Goal: Information Seeking & Learning: Learn about a topic

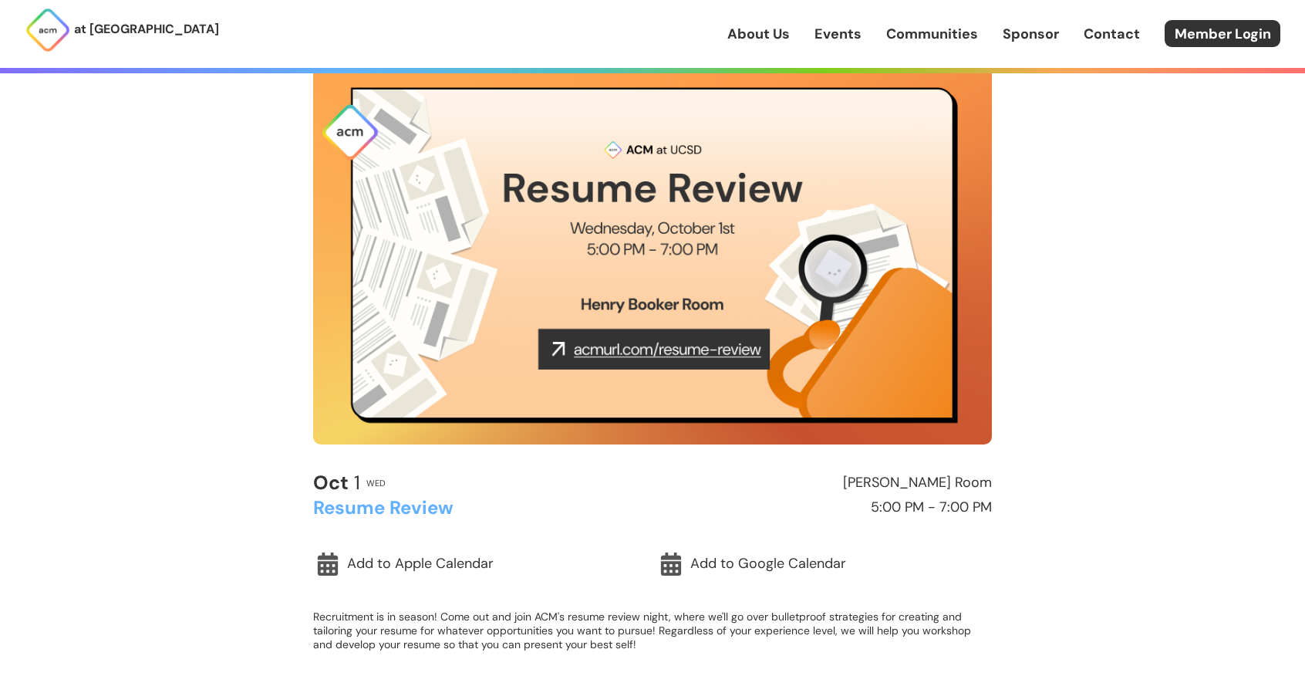
scroll to position [154, 0]
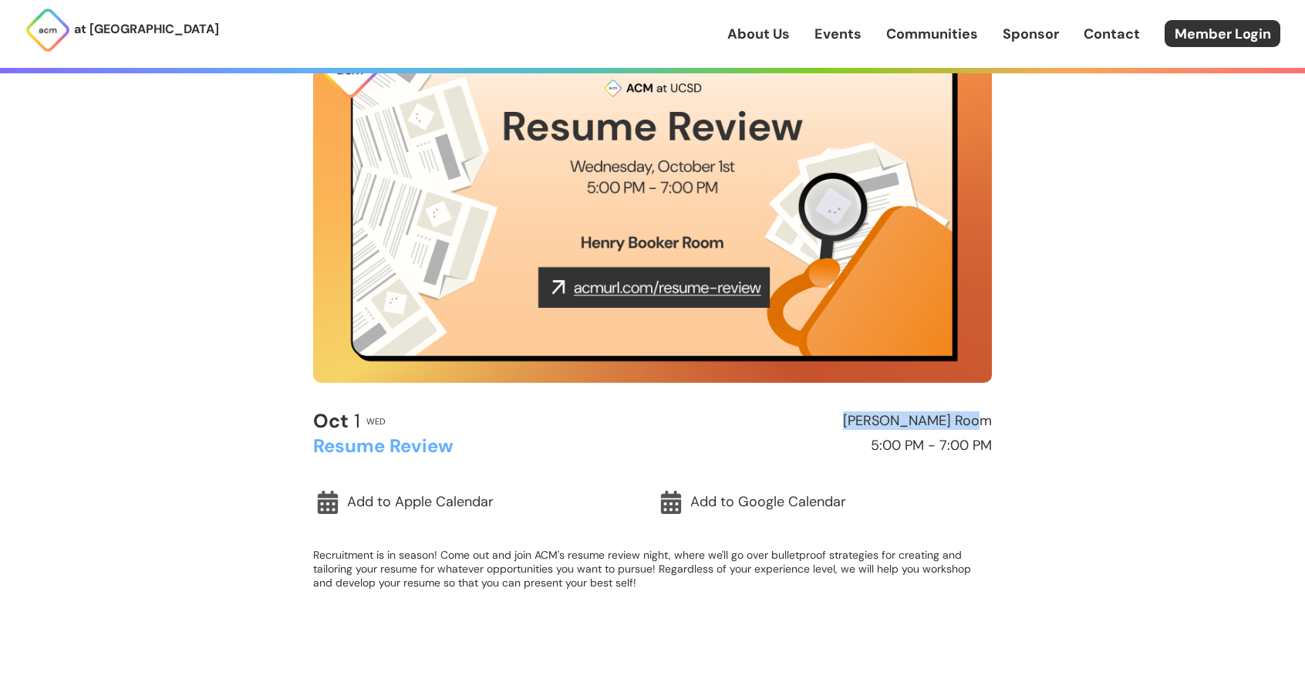
drag, startPoint x: 858, startPoint y: 423, endPoint x: 991, endPoint y: 415, distance: 132.9
click at [991, 415] on h2 "[PERSON_NAME] Room" at bounding box center [826, 421] width 333 height 15
copy h2 "[PERSON_NAME] Room"
click at [1071, 397] on div "at [GEOGRAPHIC_DATA] About Us Events Communities Sponsor Contact Member Login A…" at bounding box center [652, 503] width 1305 height 1314
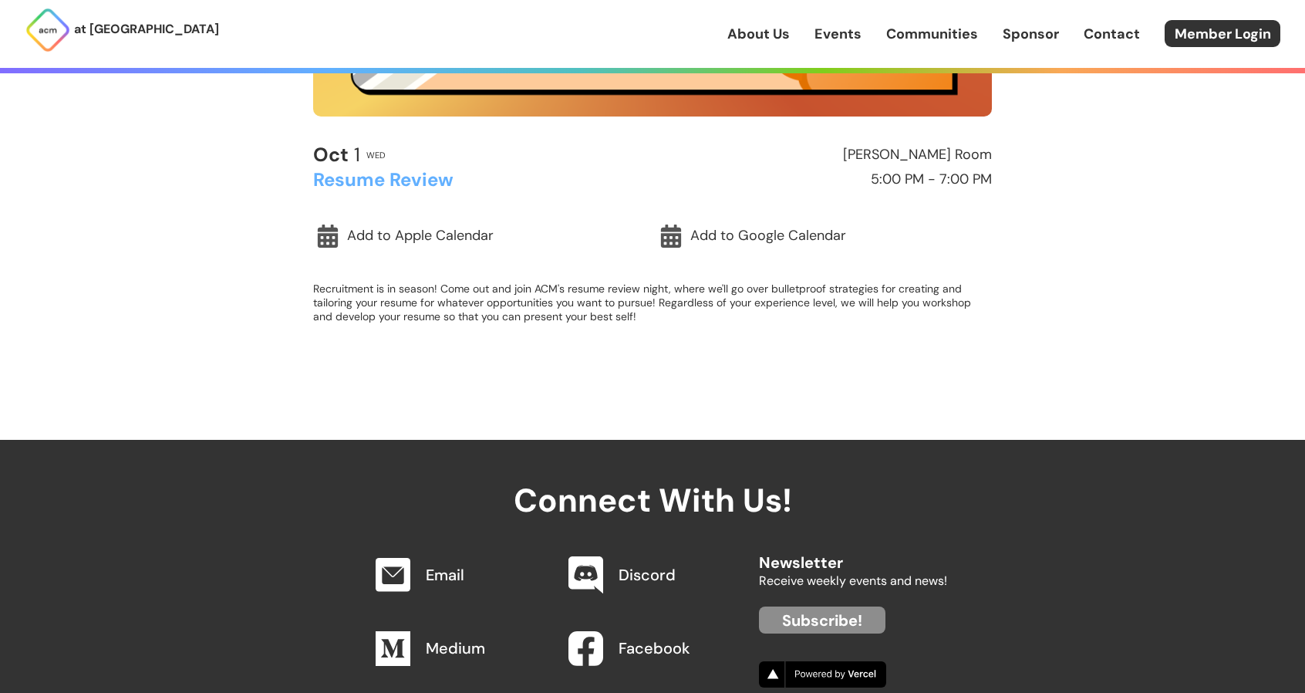
scroll to position [463, 0]
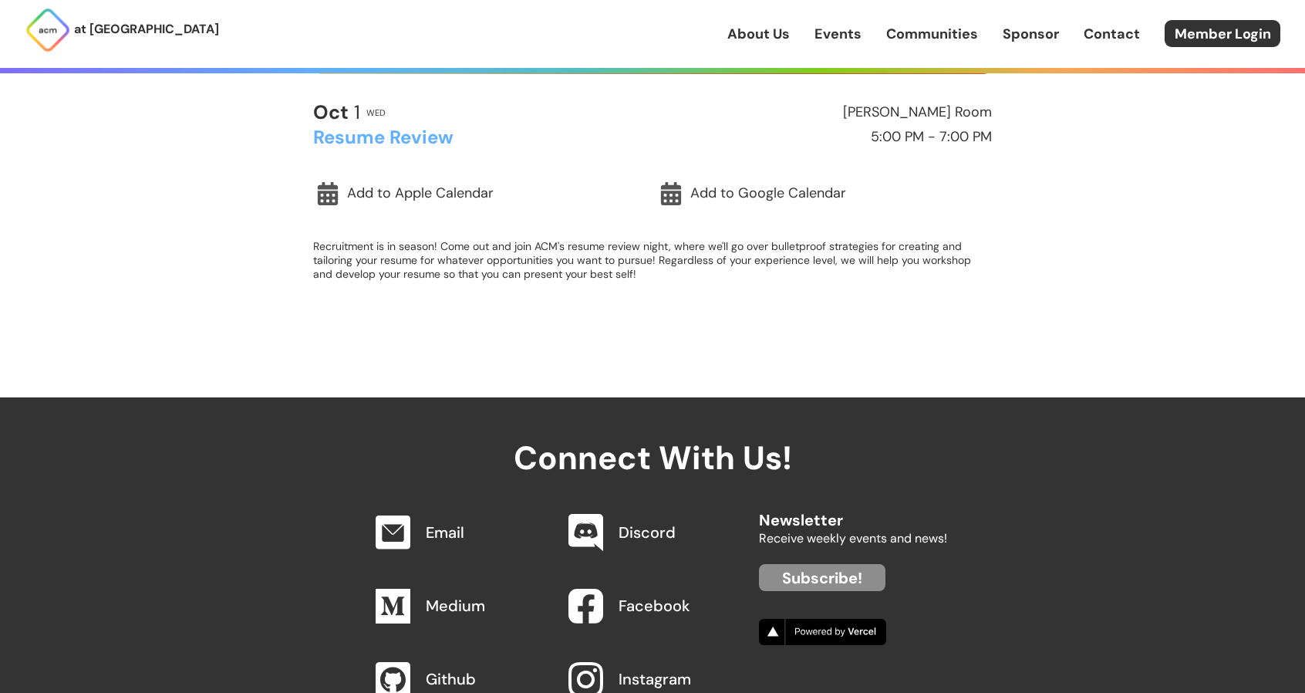
click at [494, 286] on div "[DATE] Wed [PERSON_NAME] Room Resume Review 5:00 PM - 7:00 PM Add to Apple Cale…" at bounding box center [652, 201] width 679 height 199
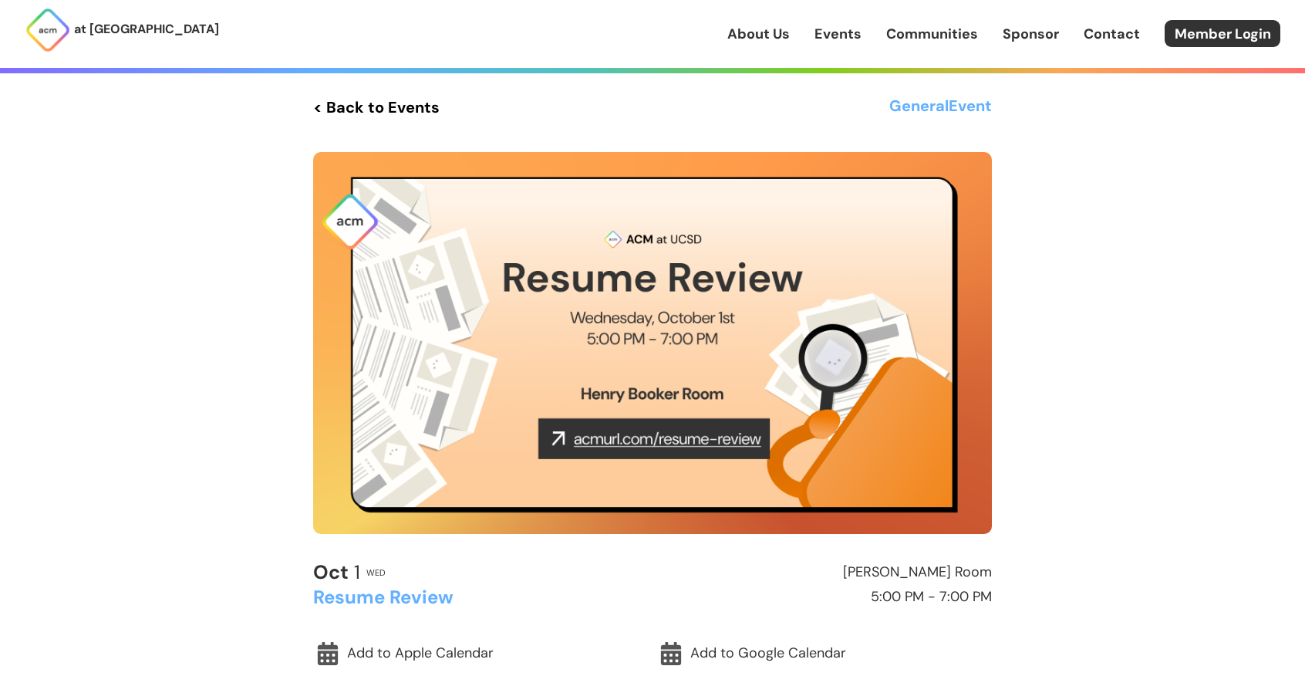
scroll to position [0, 0]
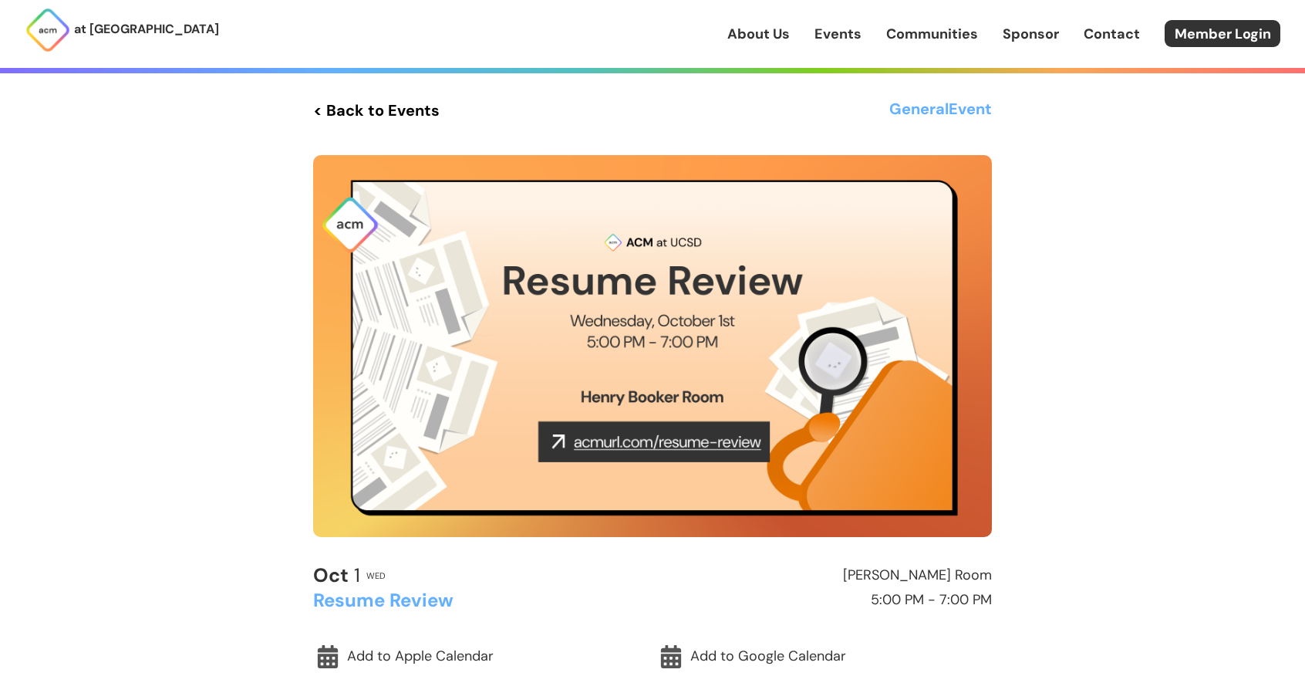
click at [658, 440] on img at bounding box center [652, 346] width 679 height 382
click at [103, 32] on p "at [GEOGRAPHIC_DATA]" at bounding box center [146, 29] width 145 height 20
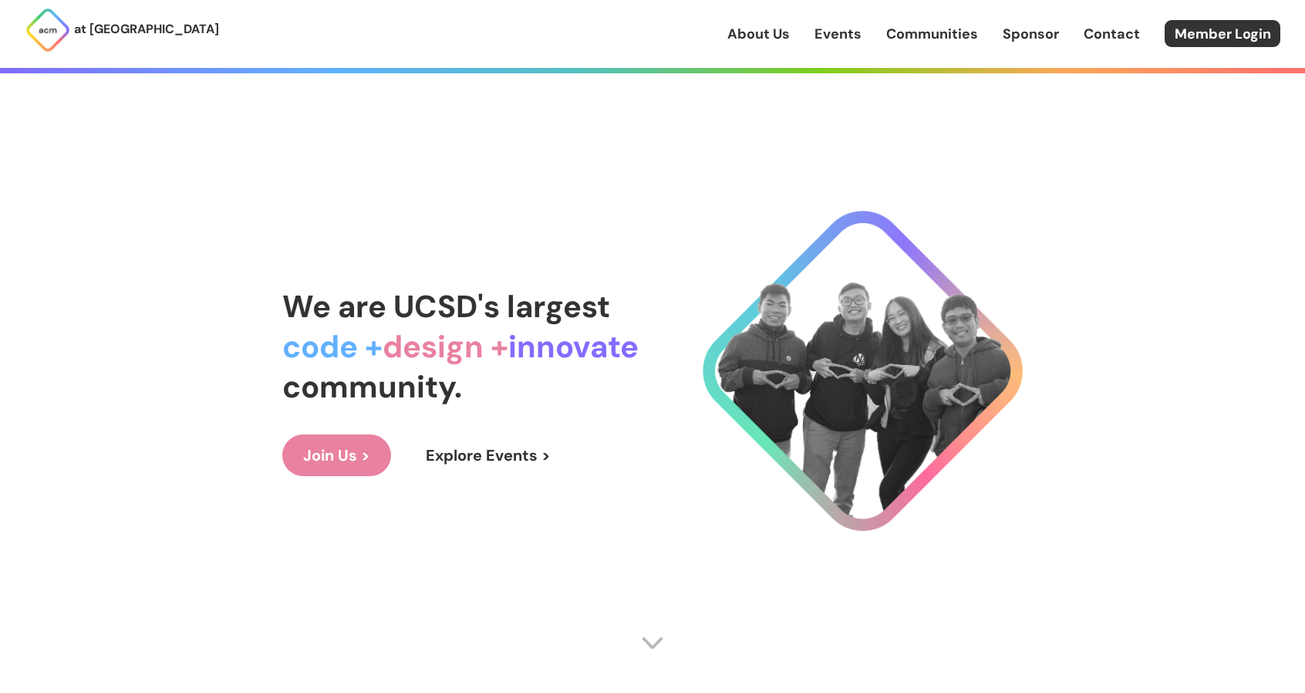
click at [846, 35] on link "Events" at bounding box center [838, 34] width 47 height 20
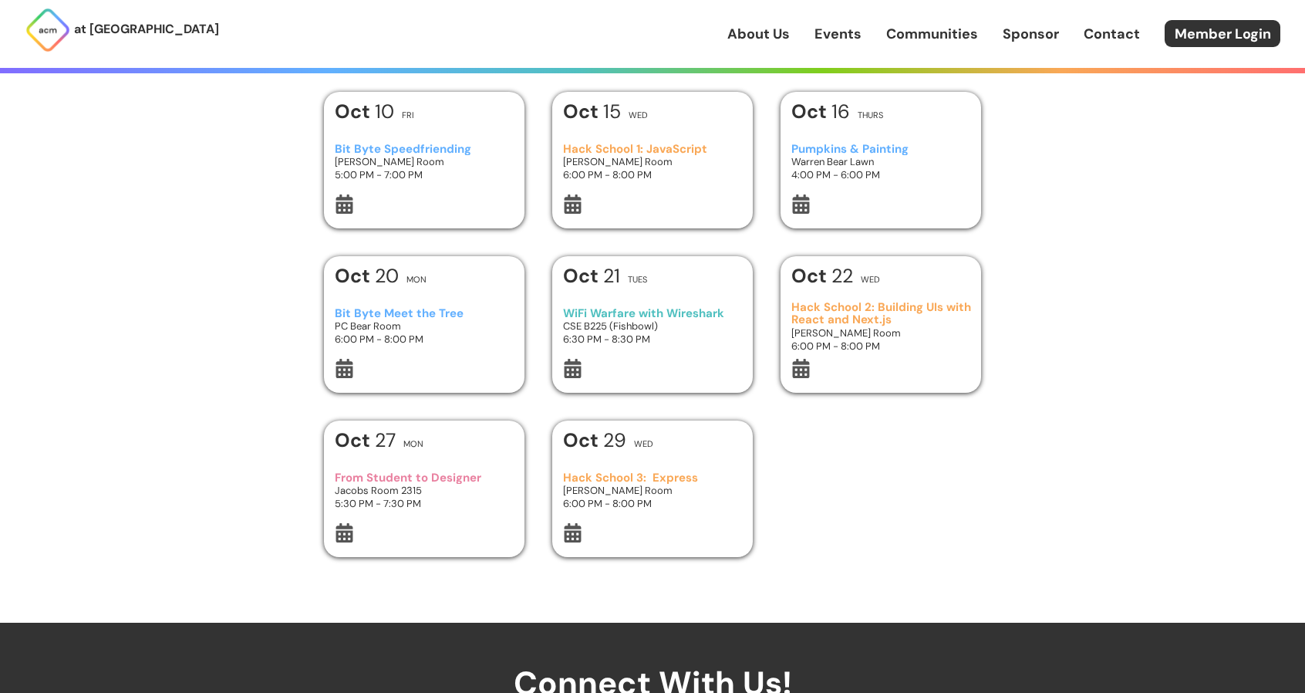
click at [435, 447] on div "[DATE] Mon" at bounding box center [425, 444] width 180 height 28
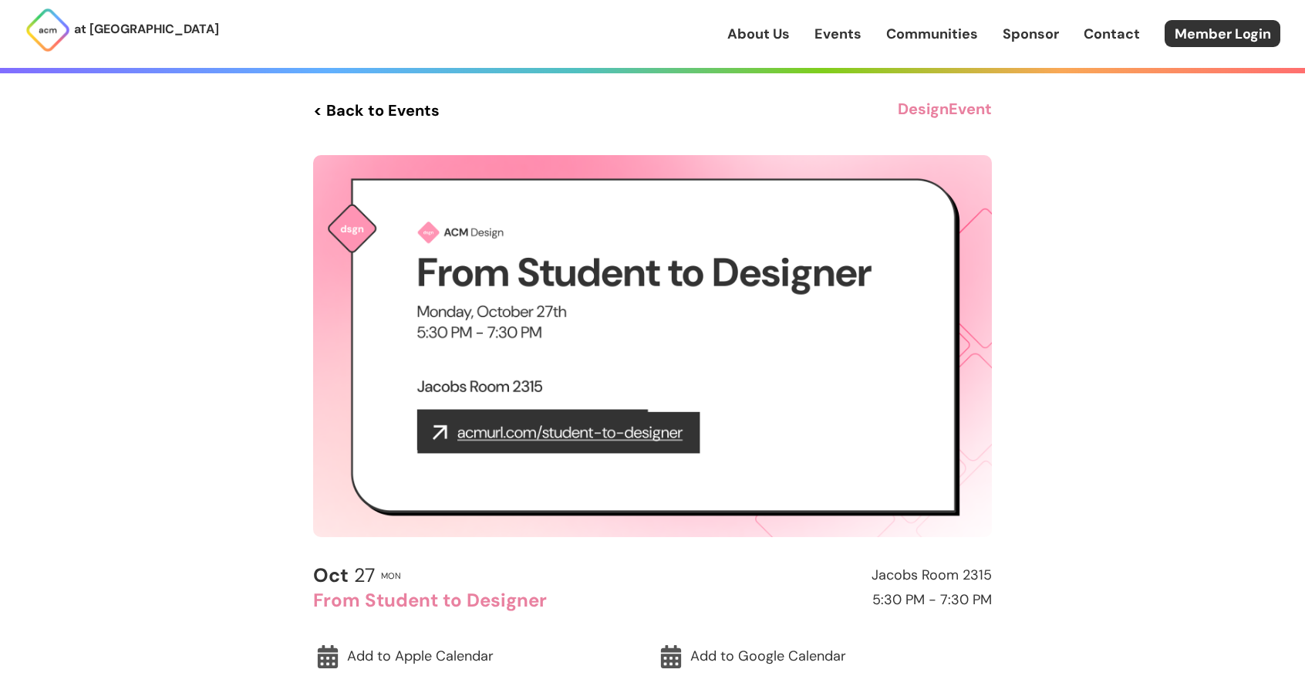
click at [826, 36] on link "Events" at bounding box center [838, 34] width 47 height 20
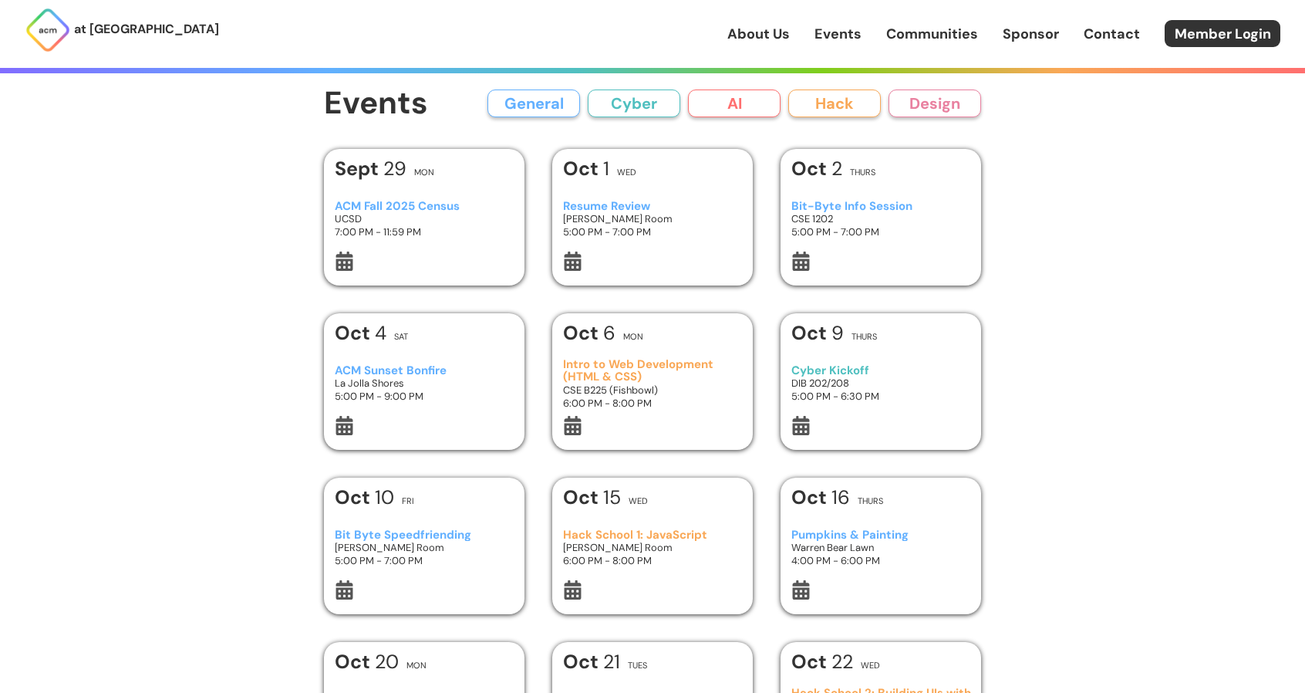
click at [642, 102] on button "Cyber" at bounding box center [634, 103] width 93 height 28
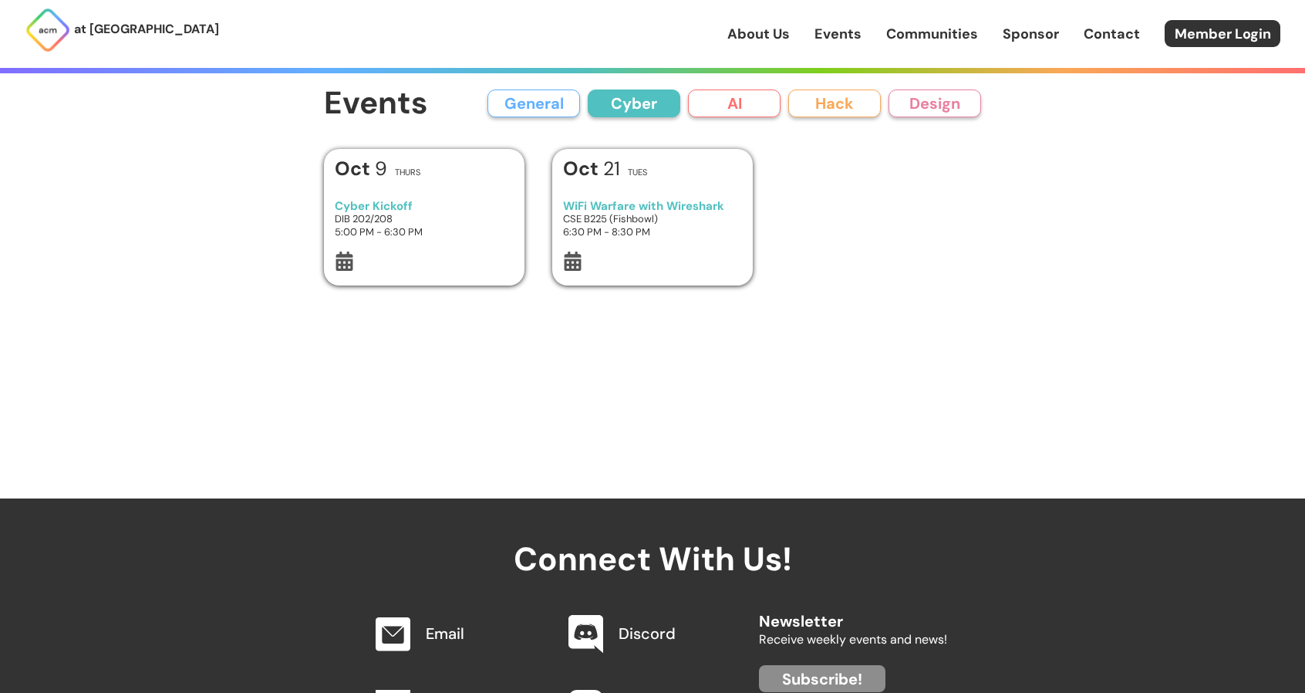
click at [534, 101] on button "General" at bounding box center [534, 103] width 93 height 28
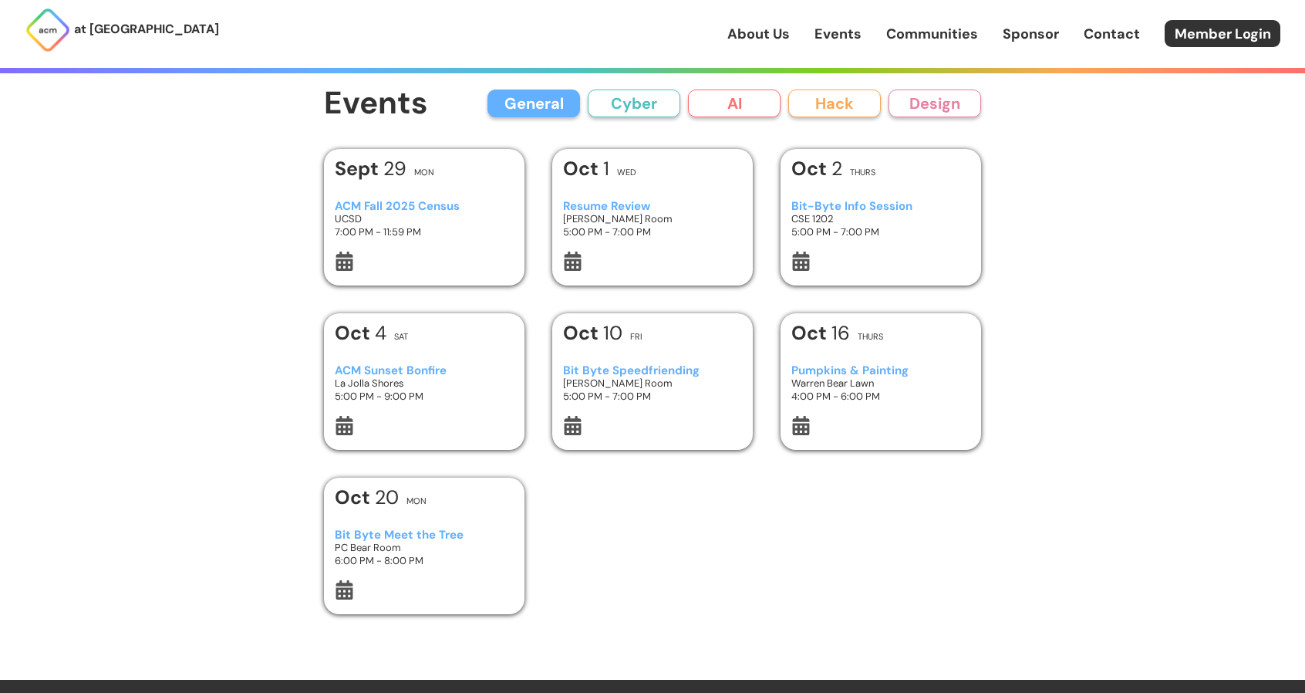
click at [736, 96] on button "AI" at bounding box center [734, 103] width 93 height 28
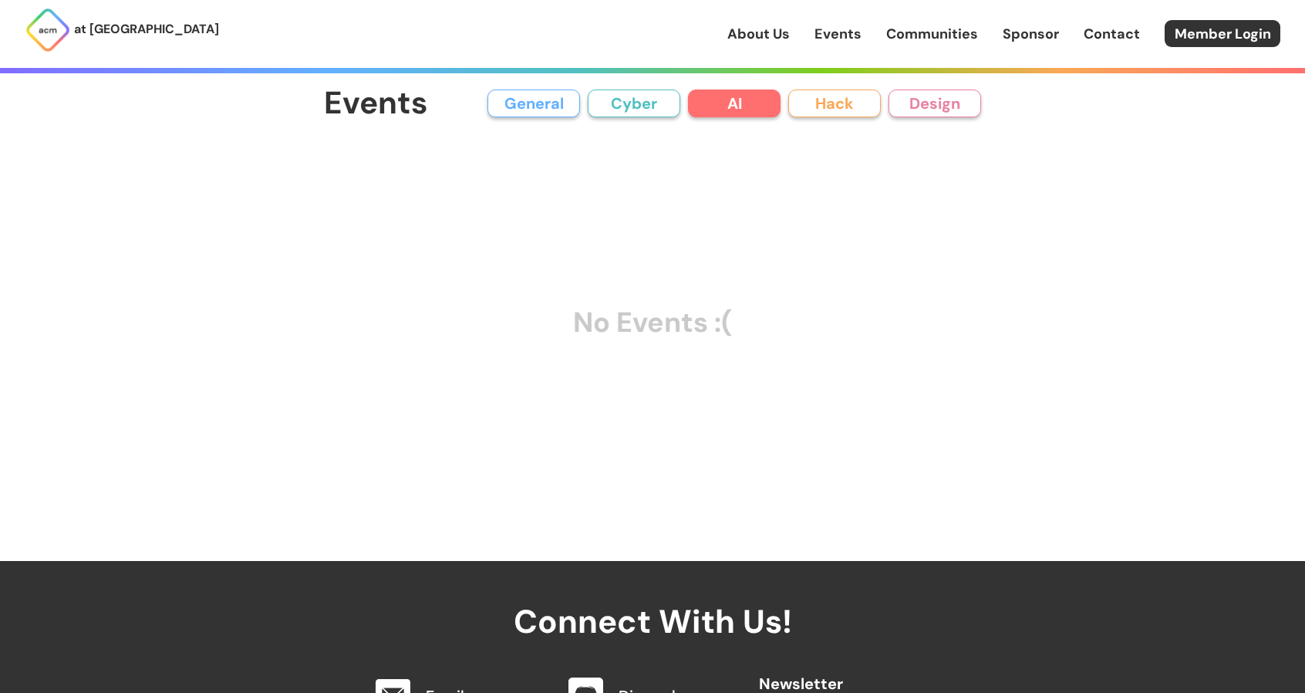
click at [846, 93] on button "Hack" at bounding box center [834, 103] width 93 height 28
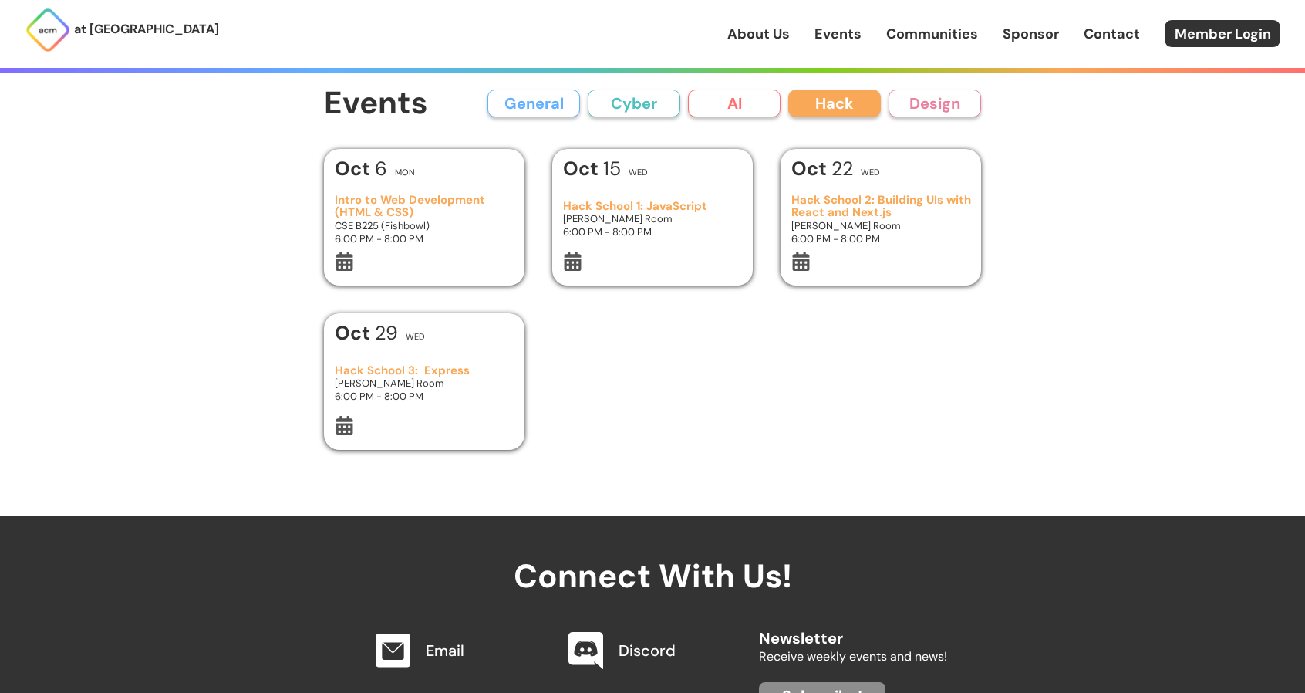
click at [912, 96] on button "Design" at bounding box center [935, 103] width 93 height 28
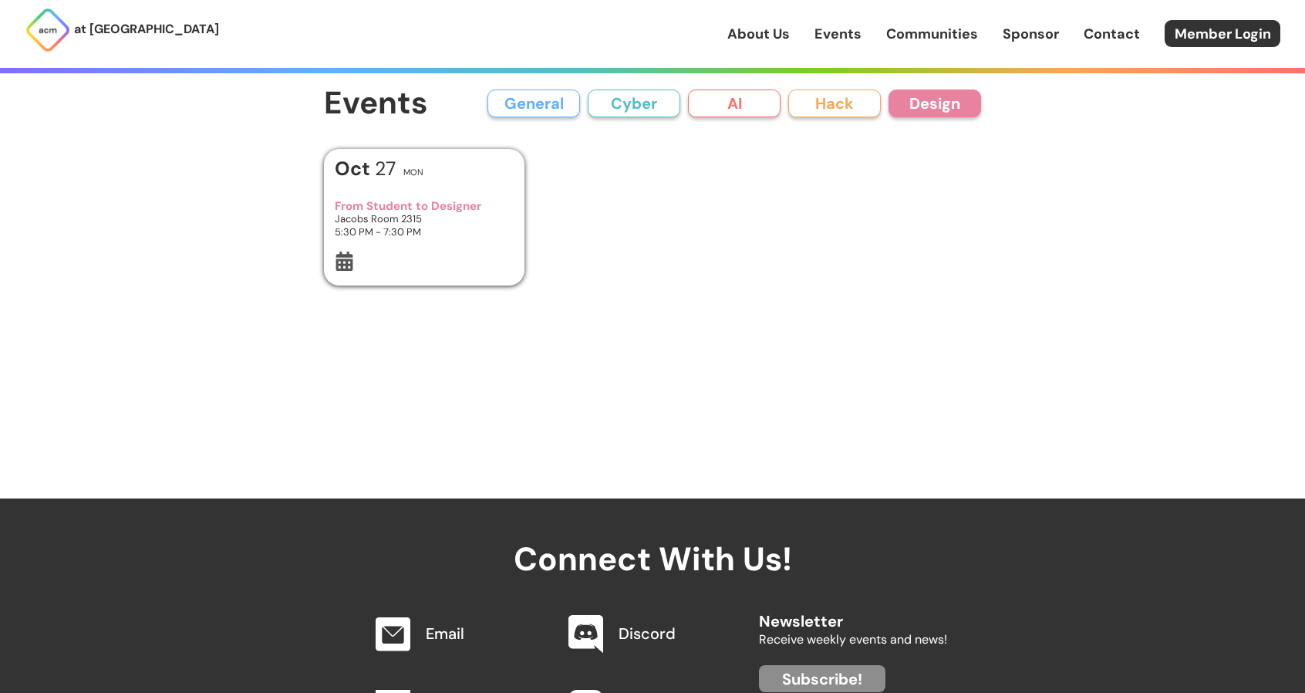
click at [745, 104] on button "AI" at bounding box center [734, 103] width 93 height 28
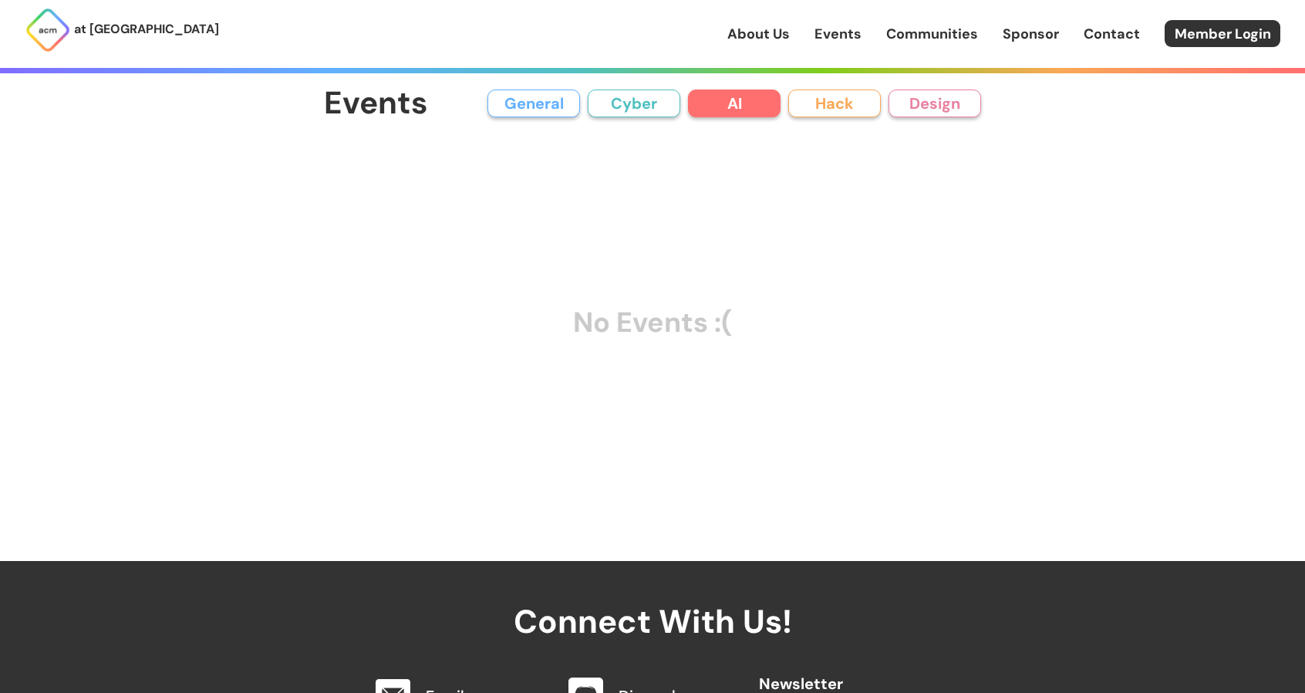
click at [678, 103] on button "Cyber" at bounding box center [634, 103] width 93 height 28
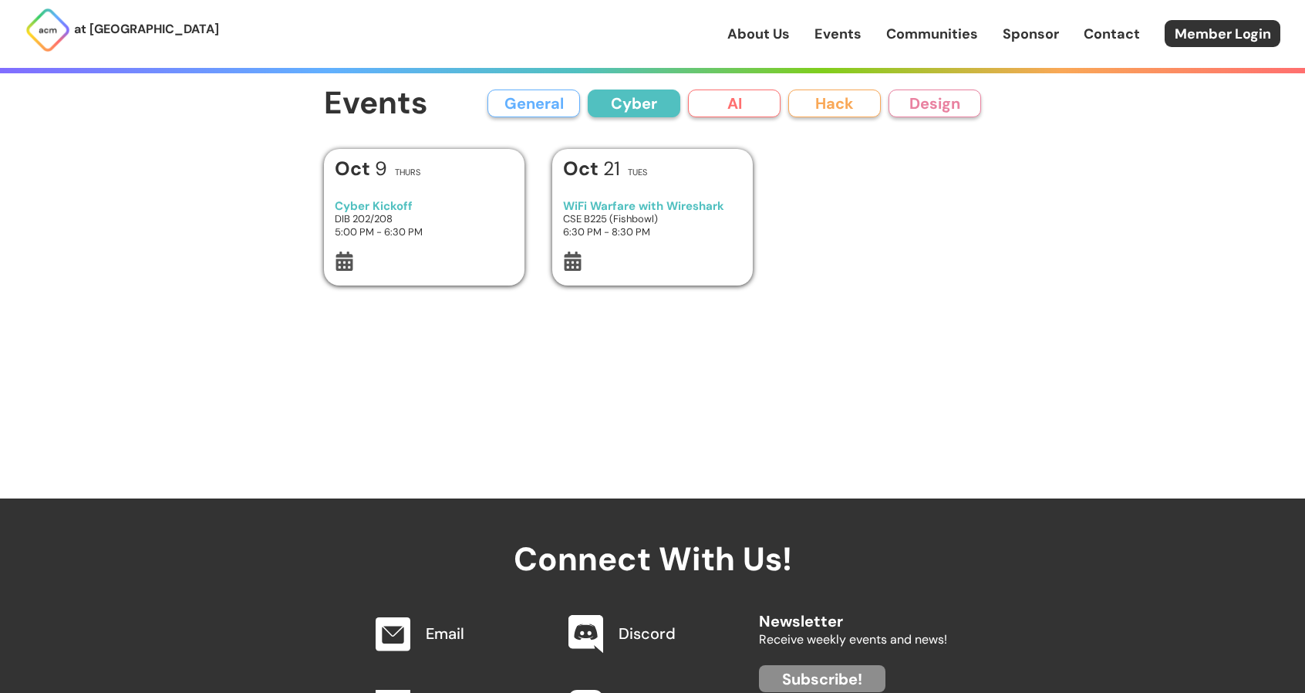
click at [739, 99] on button "AI" at bounding box center [734, 103] width 93 height 28
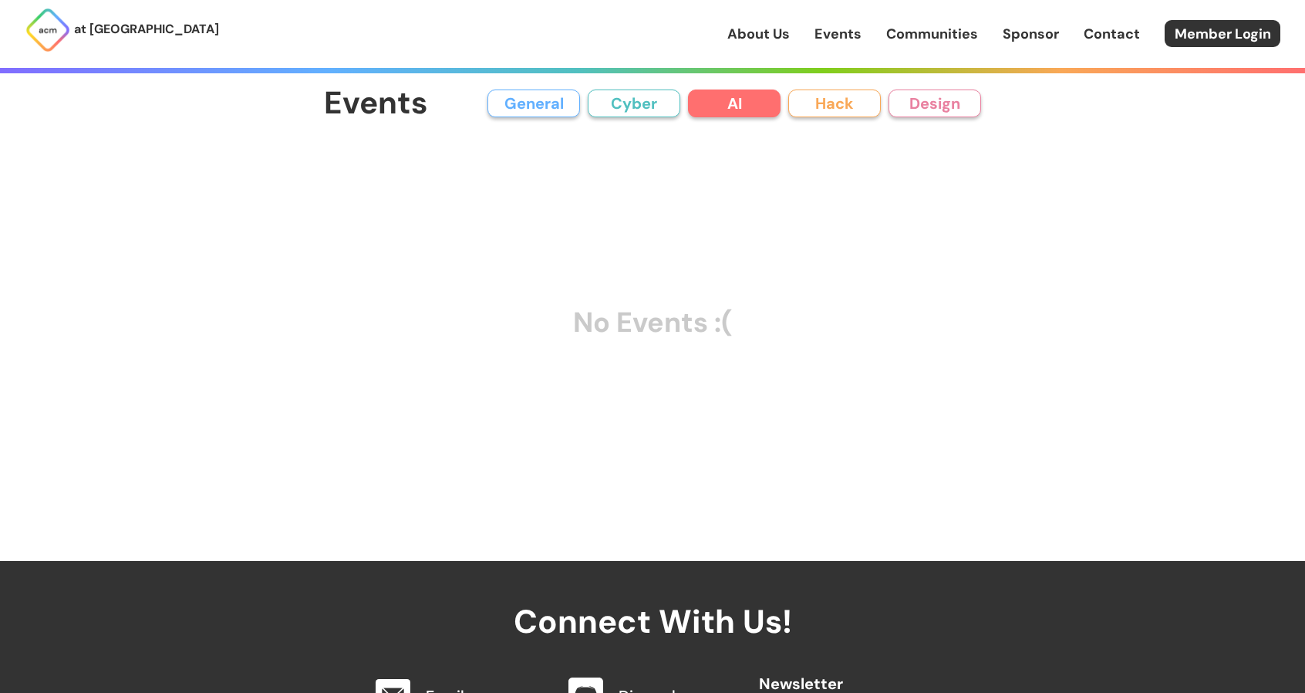
click at [822, 96] on button "Hack" at bounding box center [834, 103] width 93 height 28
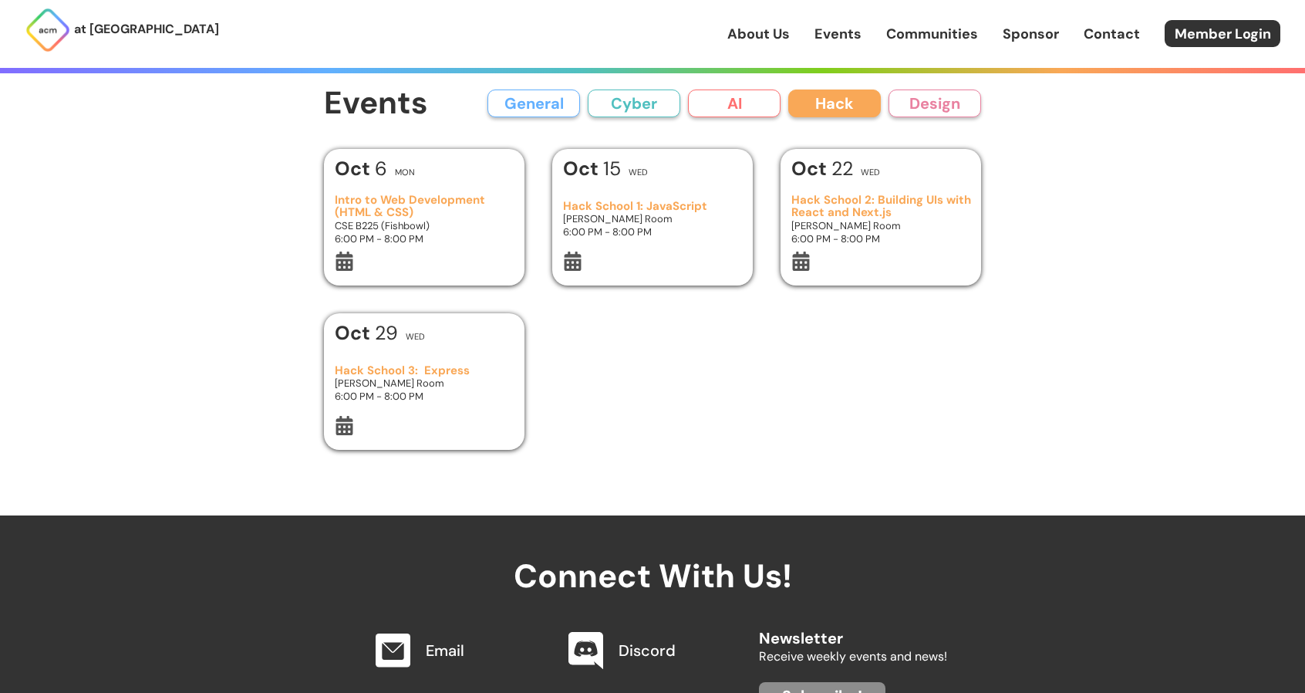
click at [517, 101] on button "General" at bounding box center [534, 103] width 93 height 28
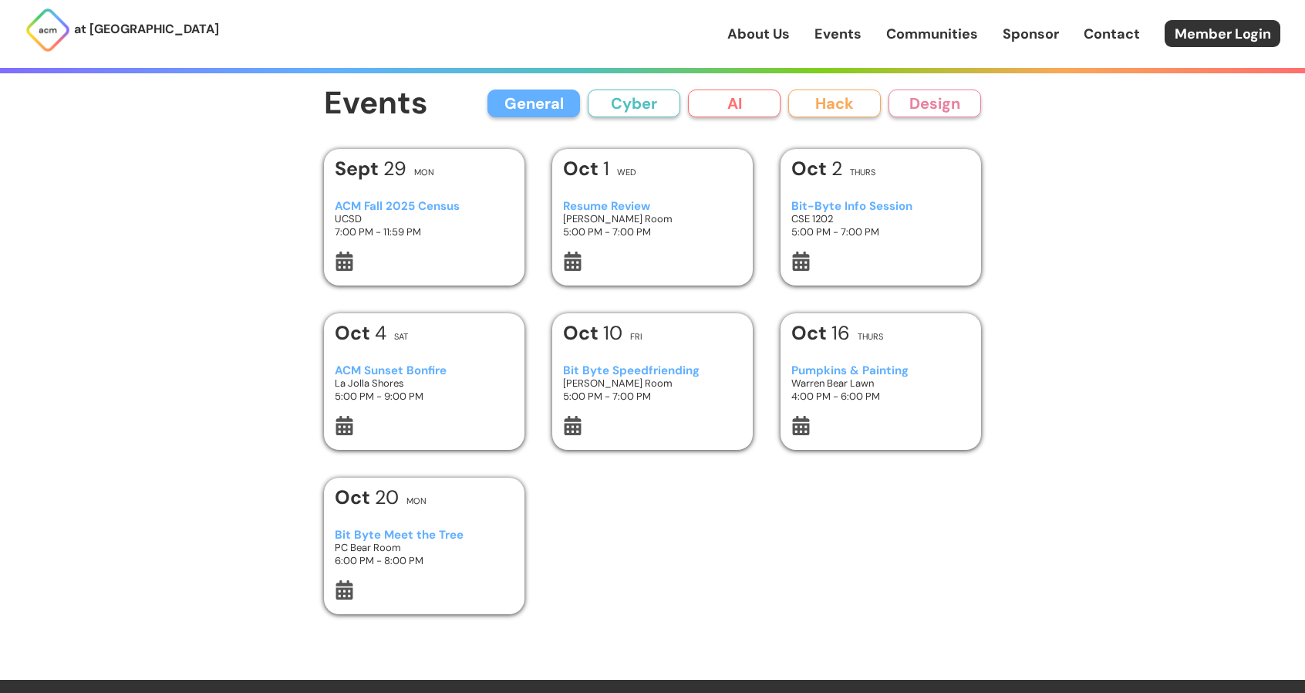
click at [581, 265] on icon at bounding box center [572, 260] width 19 height 19
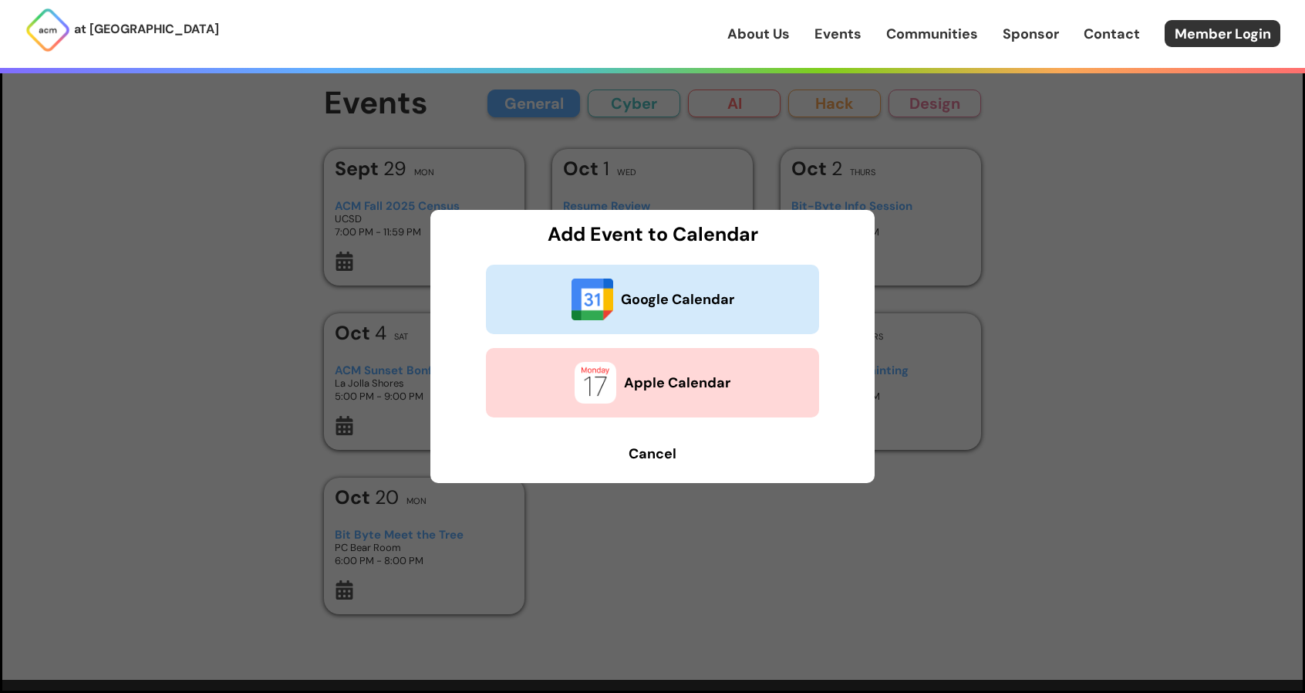
click at [960, 155] on dialog "Add Event to Calendar Google Calendar Apple Calendar Cancel" at bounding box center [652, 346] width 1305 height 693
click at [657, 460] on b "Cancel" at bounding box center [653, 453] width 48 height 19
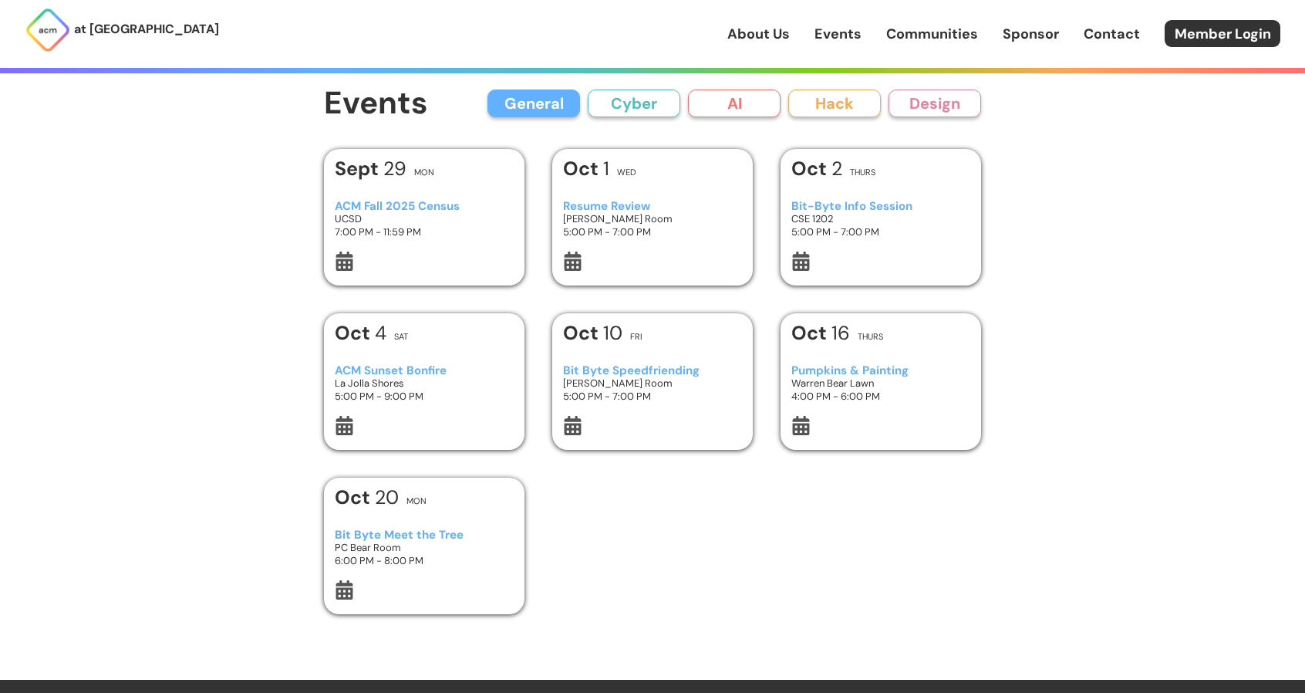
click at [651, 211] on h3 "Resume Review" at bounding box center [653, 206] width 180 height 13
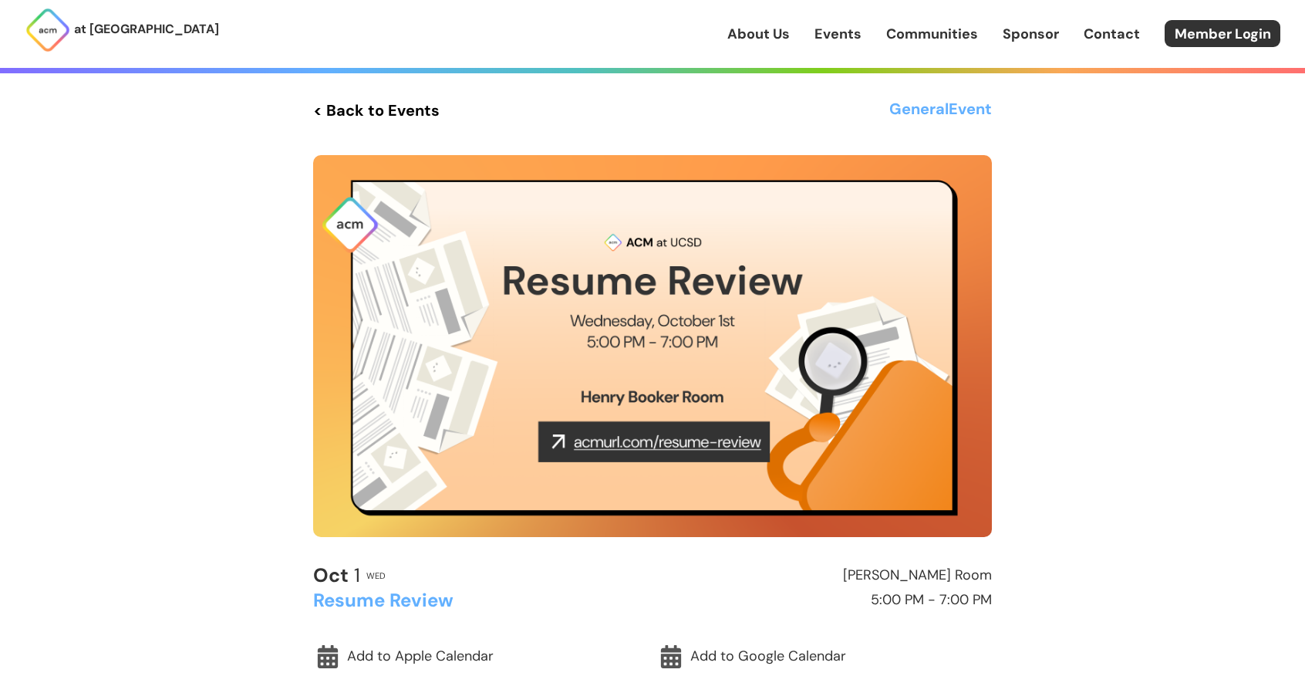
click at [353, 113] on link "< Back to Events" at bounding box center [376, 110] width 127 height 28
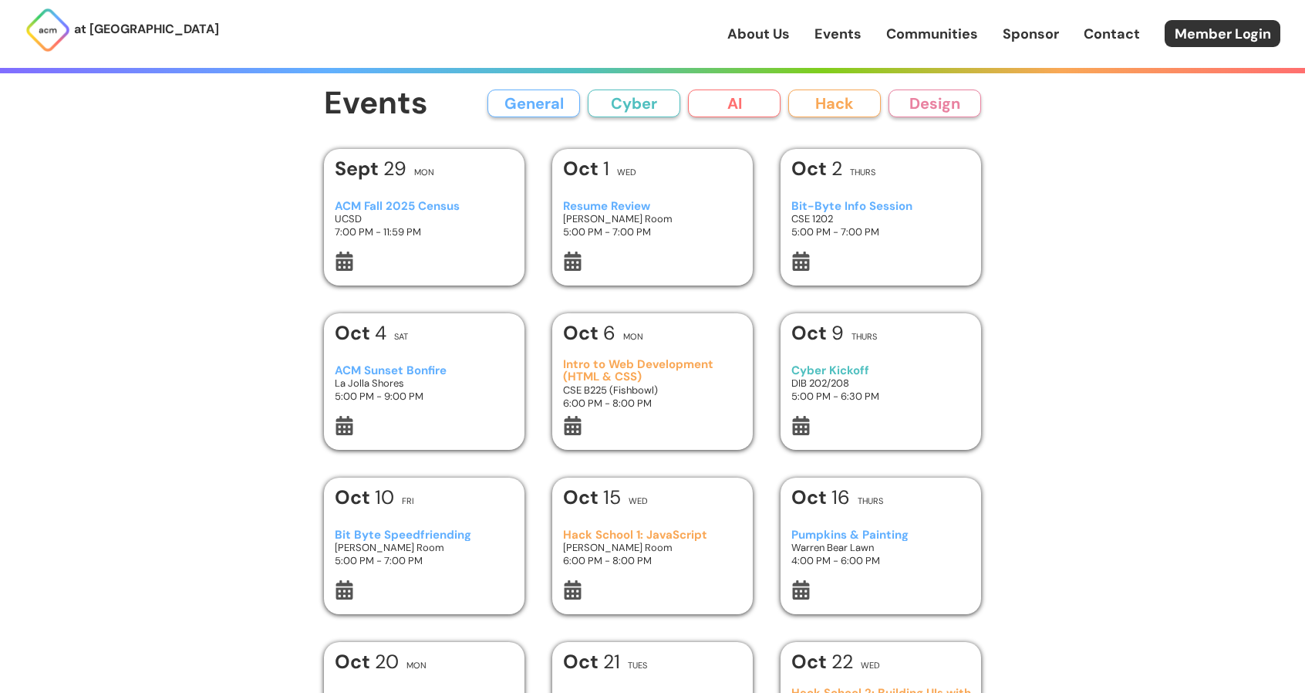
click at [946, 40] on link "Communities" at bounding box center [932, 34] width 92 height 20
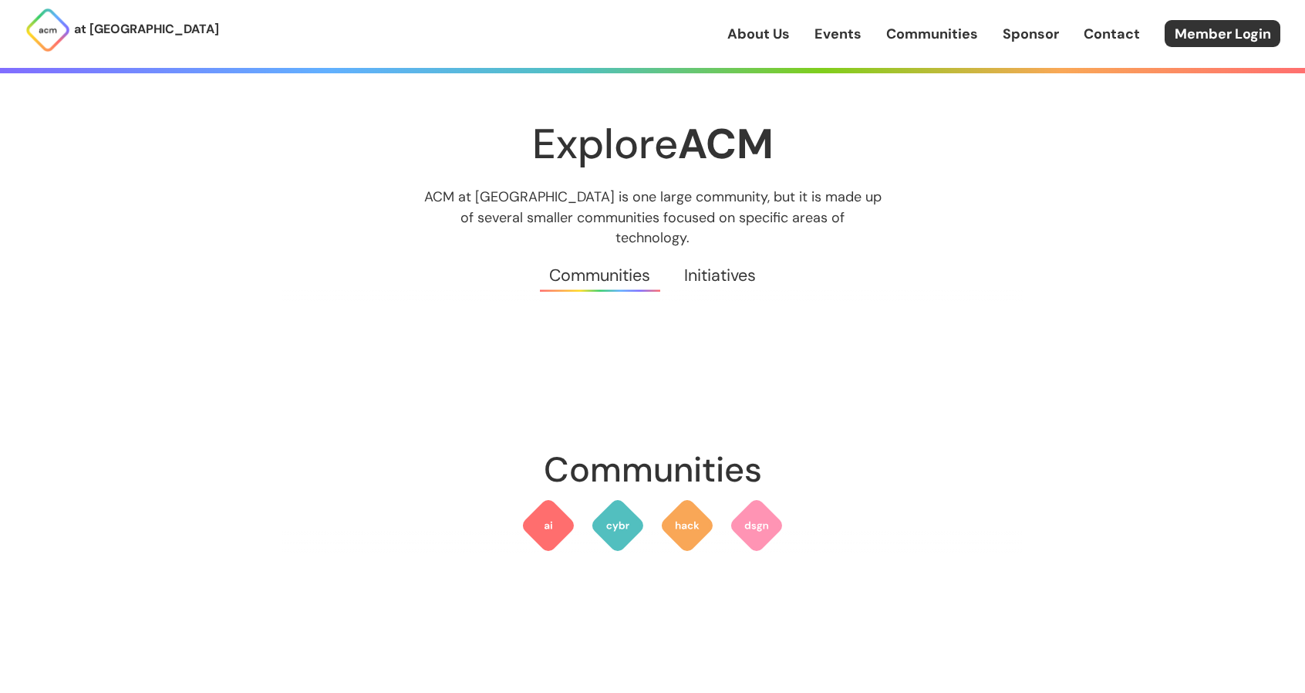
click at [849, 36] on link "Events" at bounding box center [838, 34] width 47 height 20
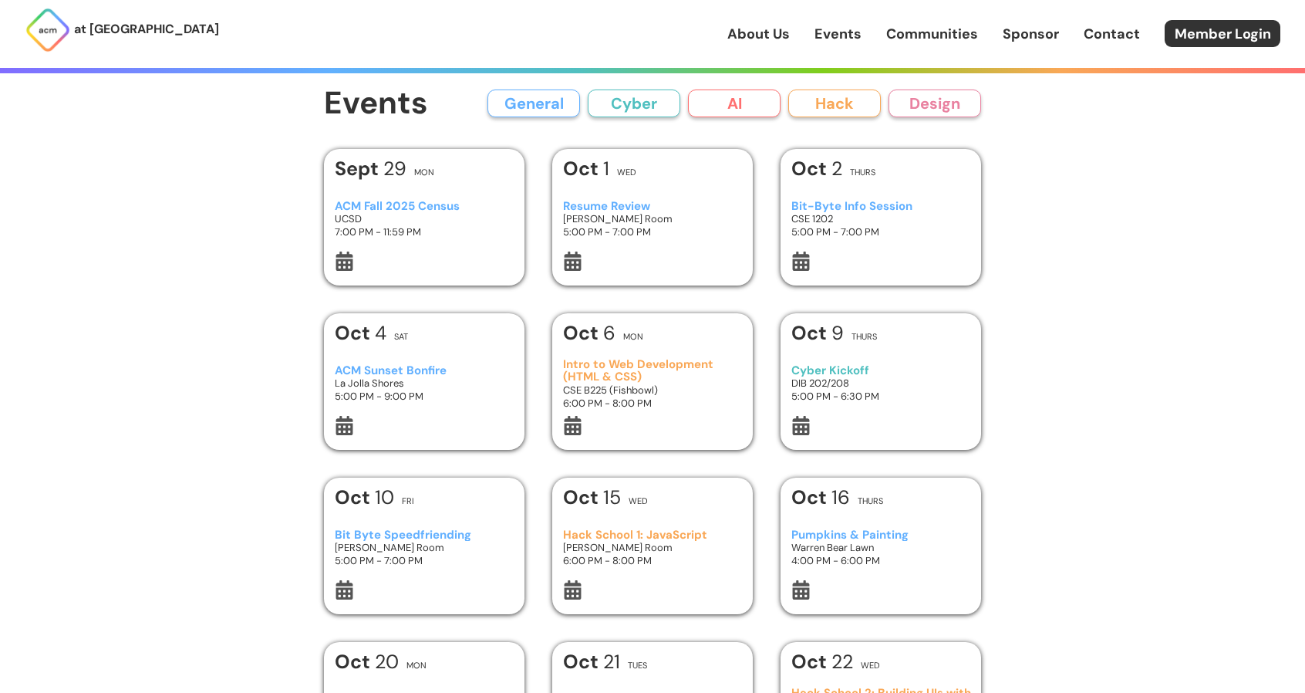
click at [688, 200] on h3 "Resume Review" at bounding box center [653, 206] width 180 height 13
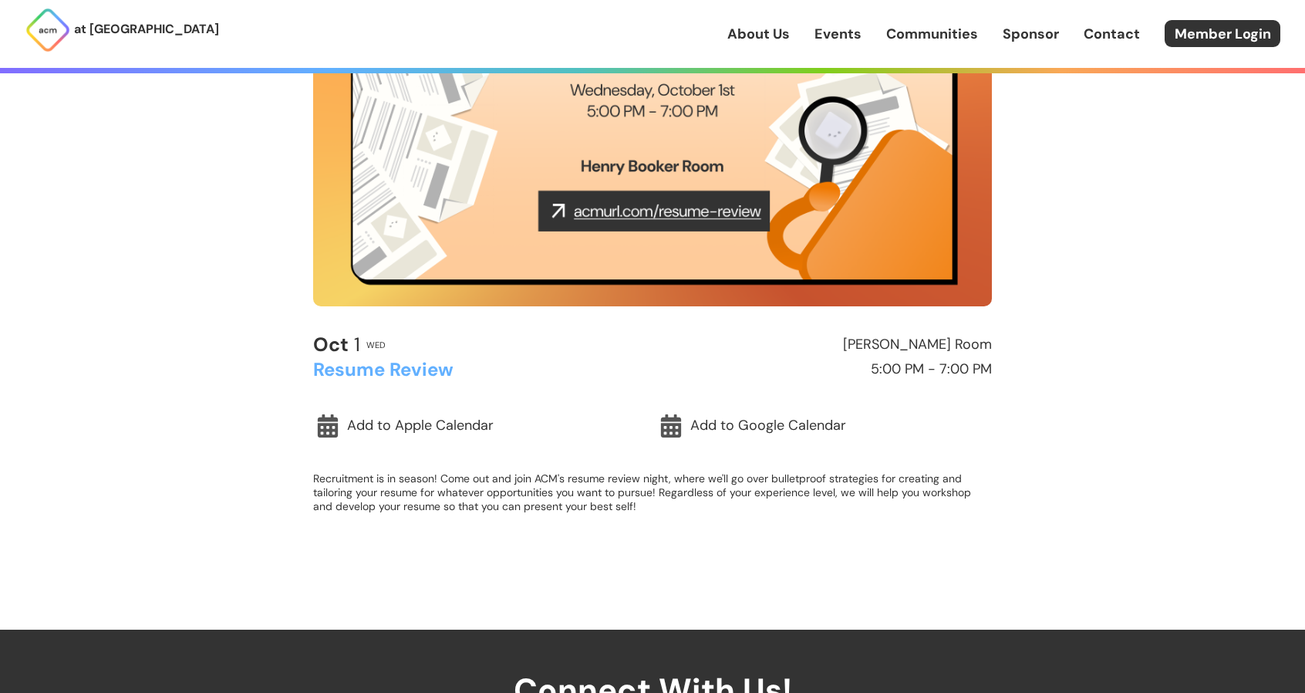
scroll to position [231, 0]
drag, startPoint x: 867, startPoint y: 343, endPoint x: 991, endPoint y: 337, distance: 123.6
click at [991, 337] on h2 "[PERSON_NAME] Room" at bounding box center [826, 343] width 333 height 15
copy h2 "[PERSON_NAME] Room"
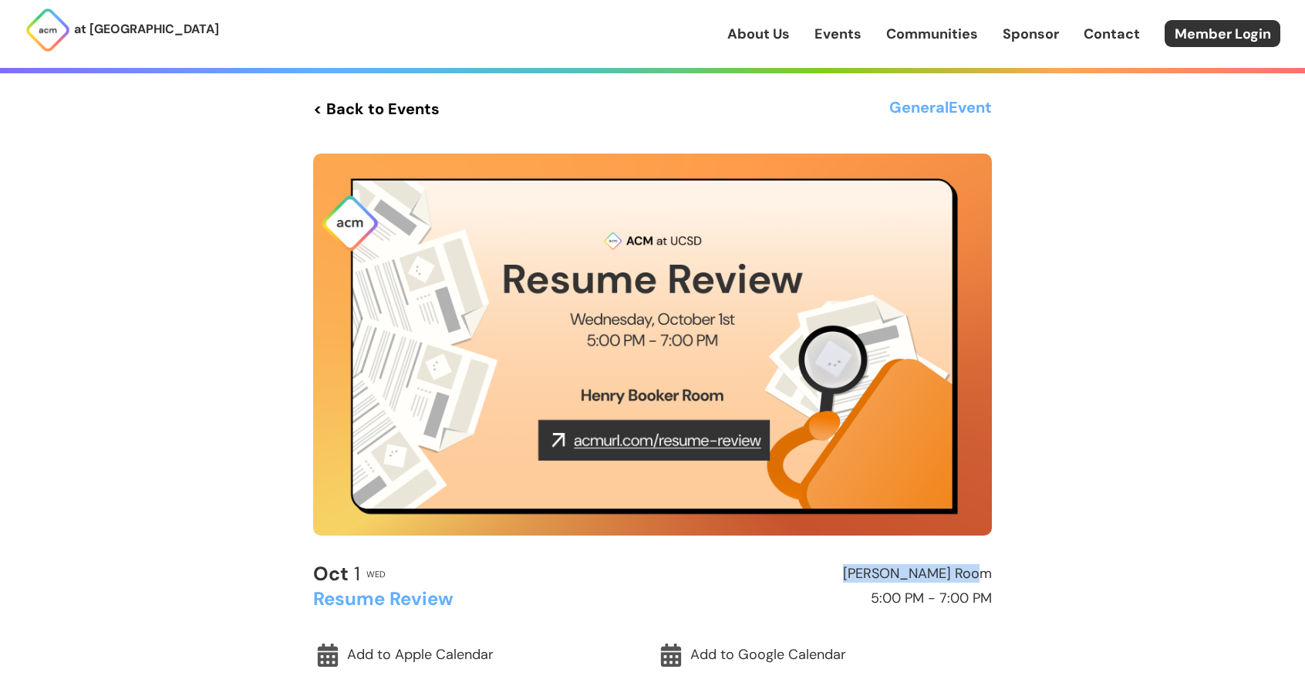
scroll to position [0, 0]
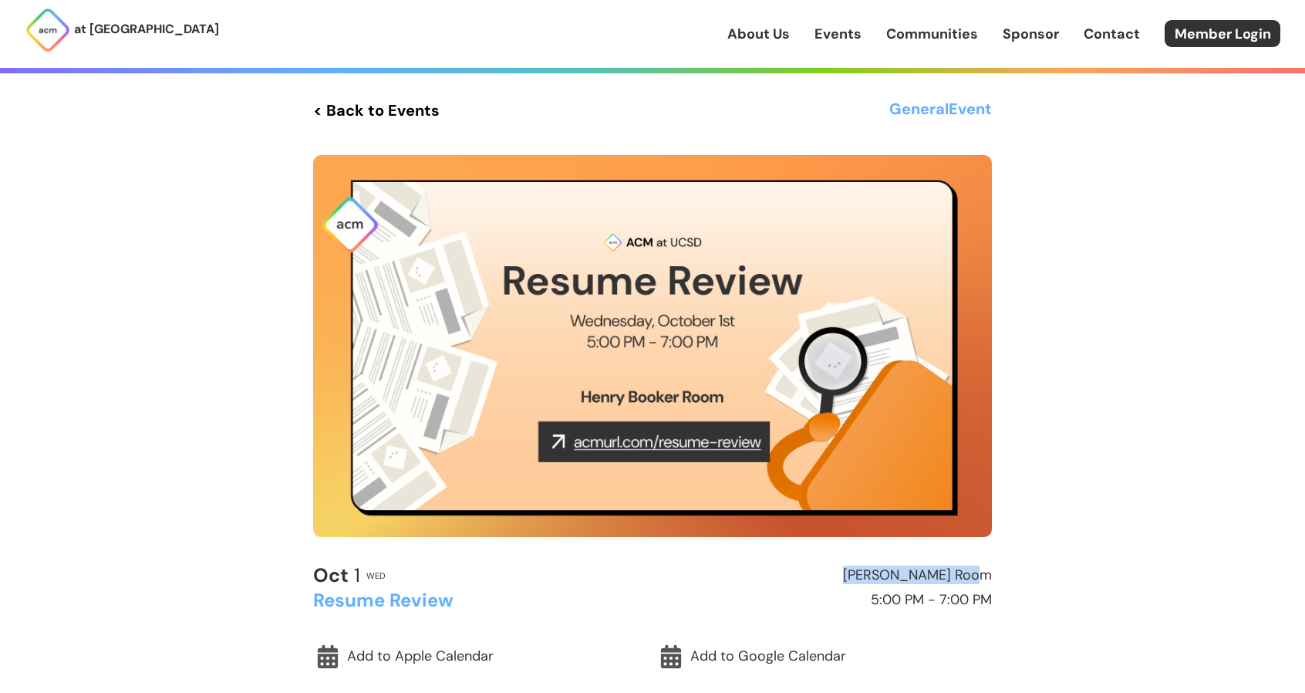
click at [670, 398] on img at bounding box center [652, 346] width 679 height 382
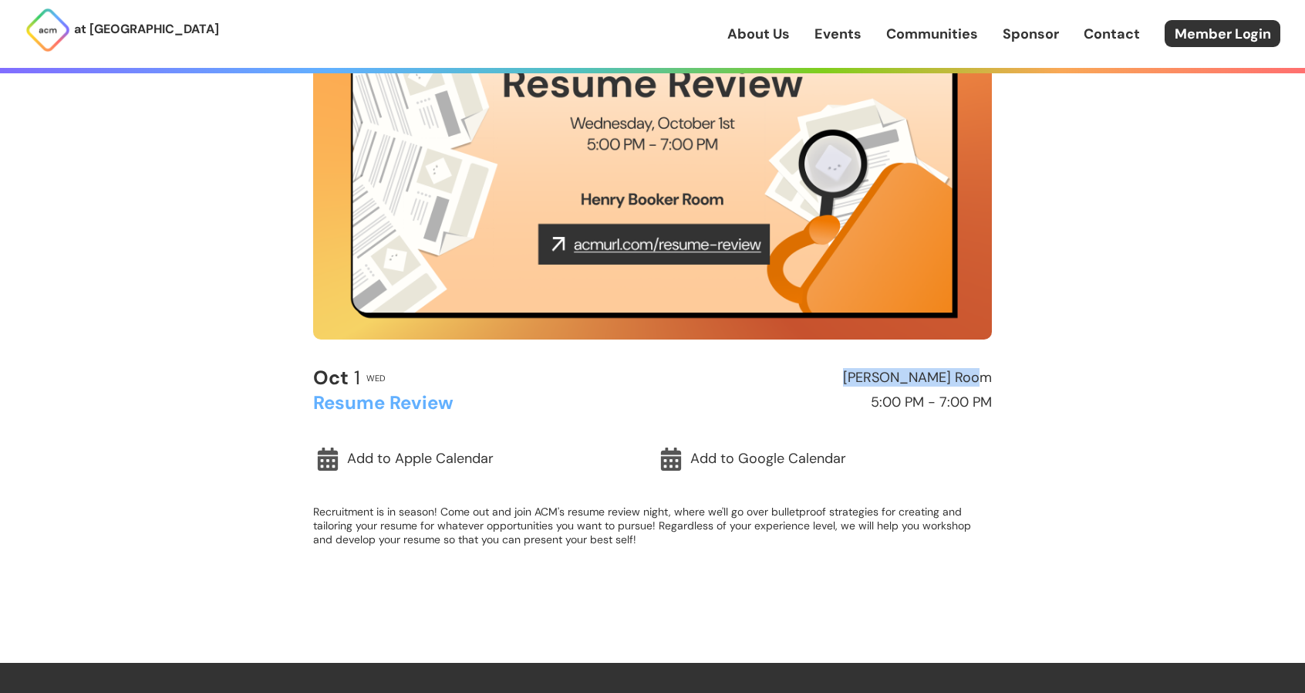
scroll to position [231, 0]
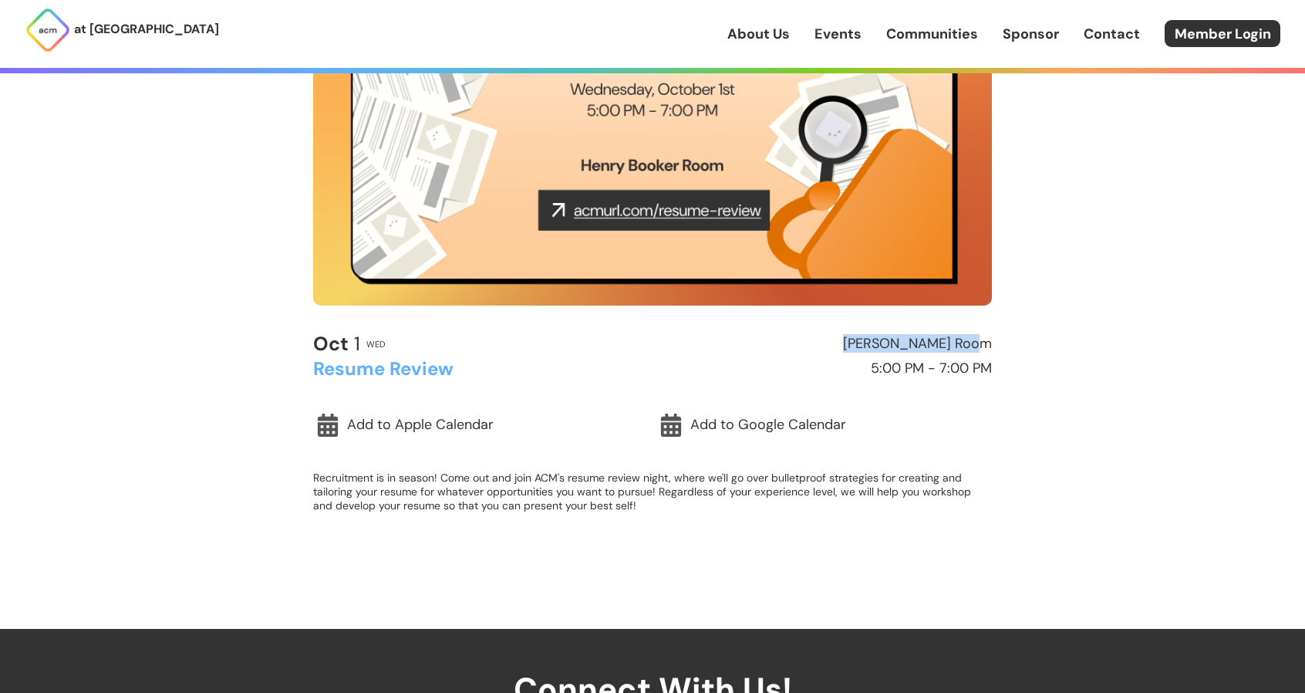
click at [947, 343] on h2 "[PERSON_NAME] Room" at bounding box center [826, 343] width 333 height 15
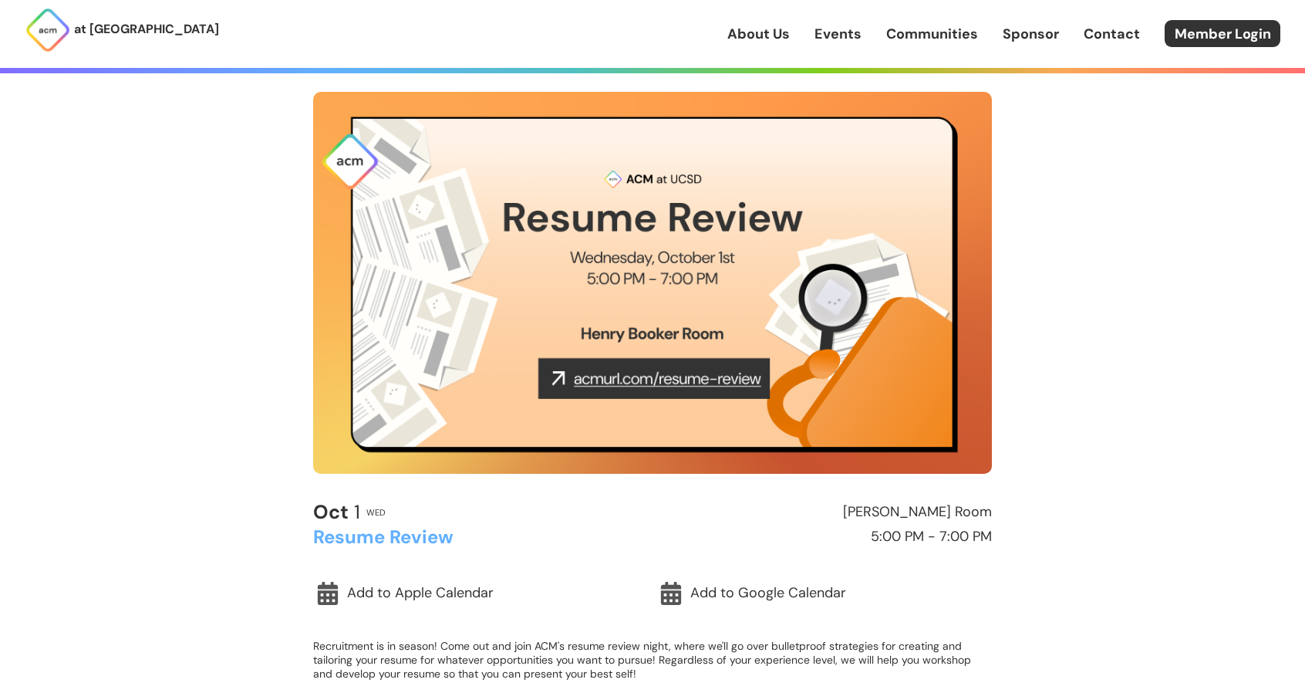
scroll to position [0, 0]
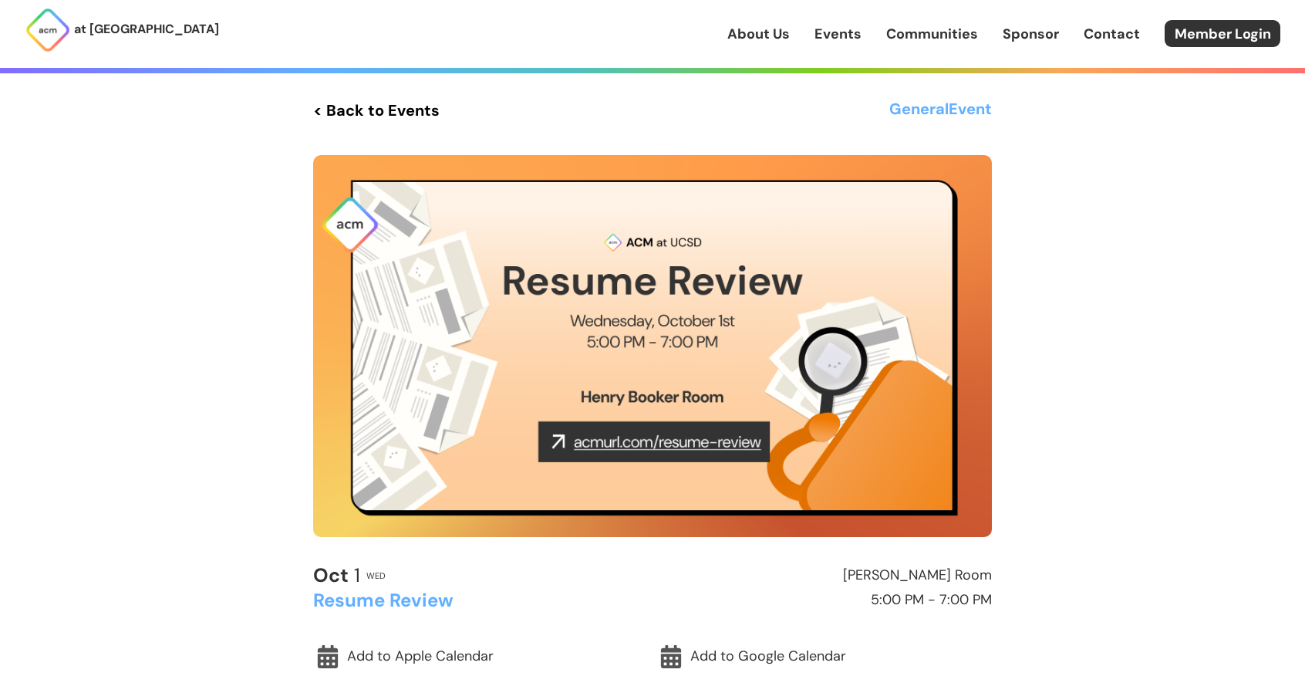
click at [942, 116] on h3 "General Event" at bounding box center [940, 110] width 103 height 28
click at [349, 103] on link "< Back to Events" at bounding box center [376, 110] width 127 height 28
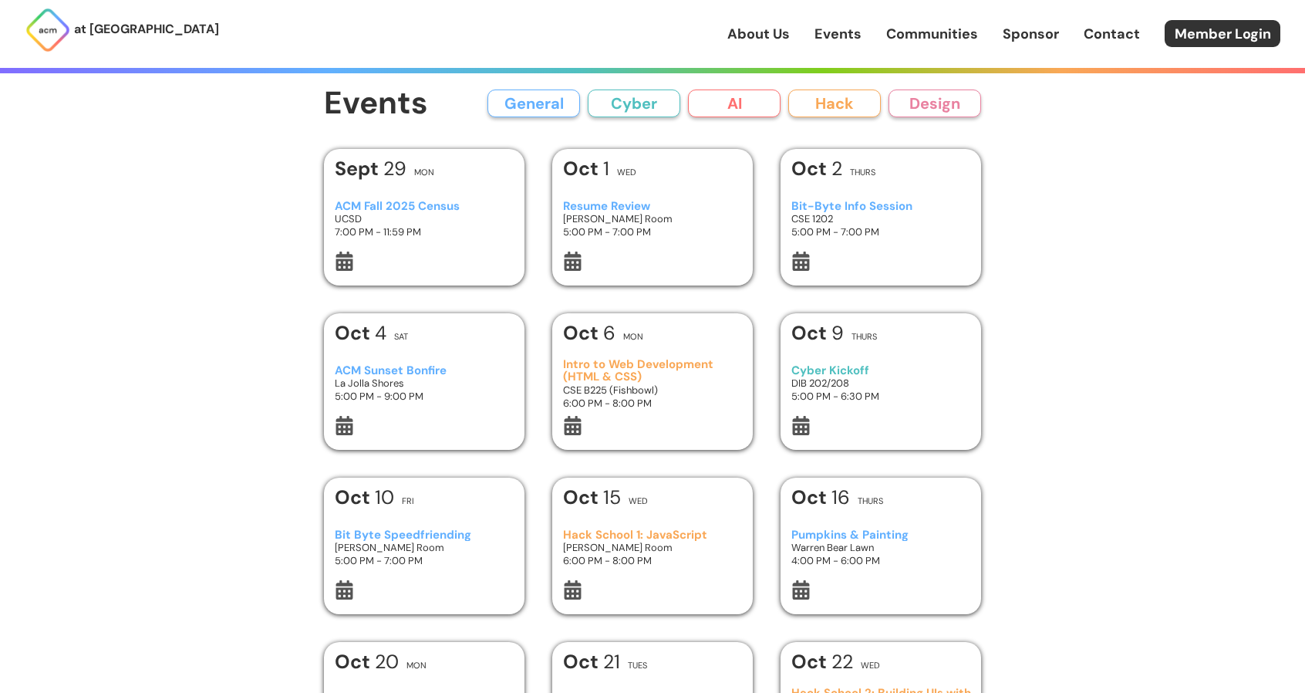
click at [922, 31] on link "Communities" at bounding box center [932, 34] width 92 height 20
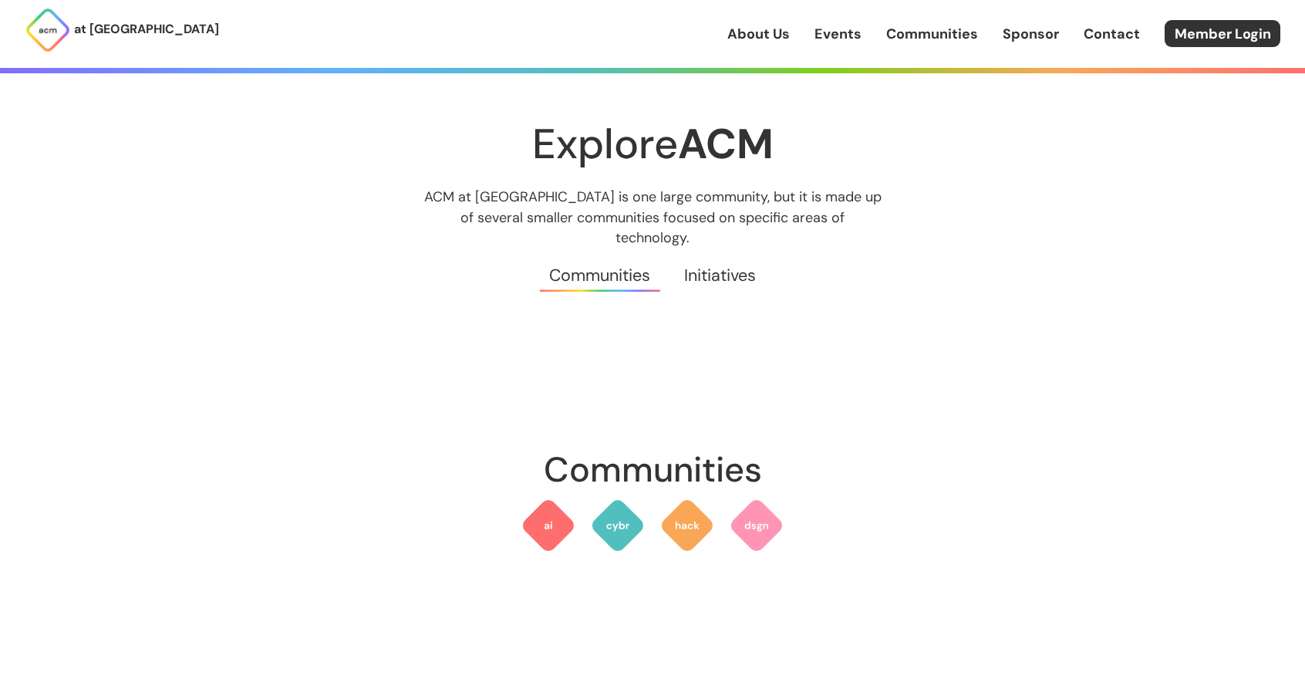
drag, startPoint x: 623, startPoint y: 258, endPoint x: 696, endPoint y: 257, distance: 72.5
click at [624, 258] on link "Communities" at bounding box center [600, 276] width 134 height 56
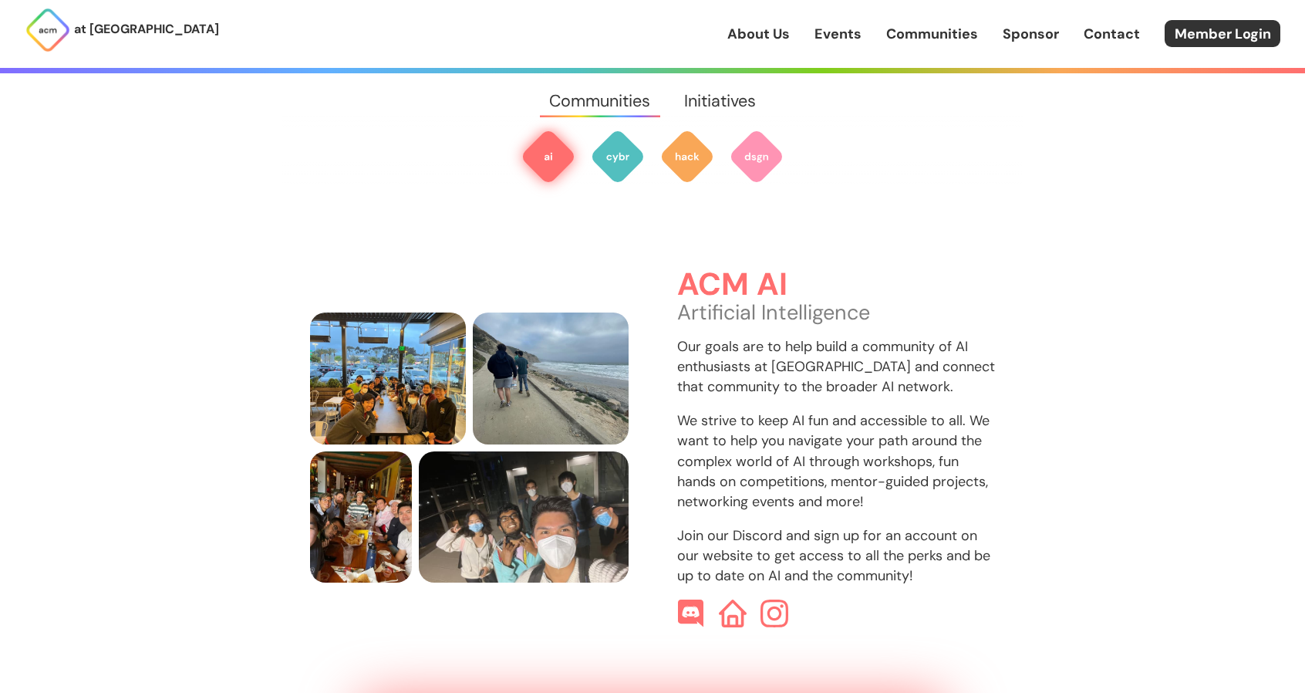
scroll to position [460, 0]
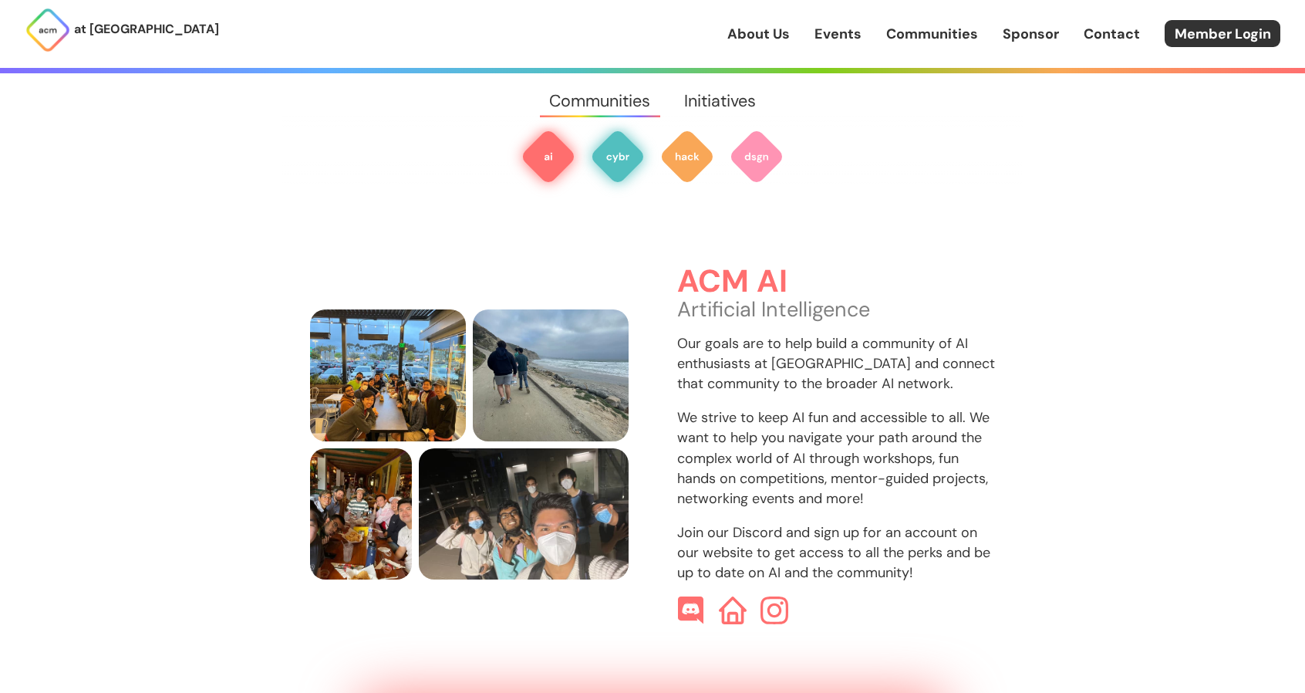
click at [629, 145] on img at bounding box center [618, 157] width 56 height 56
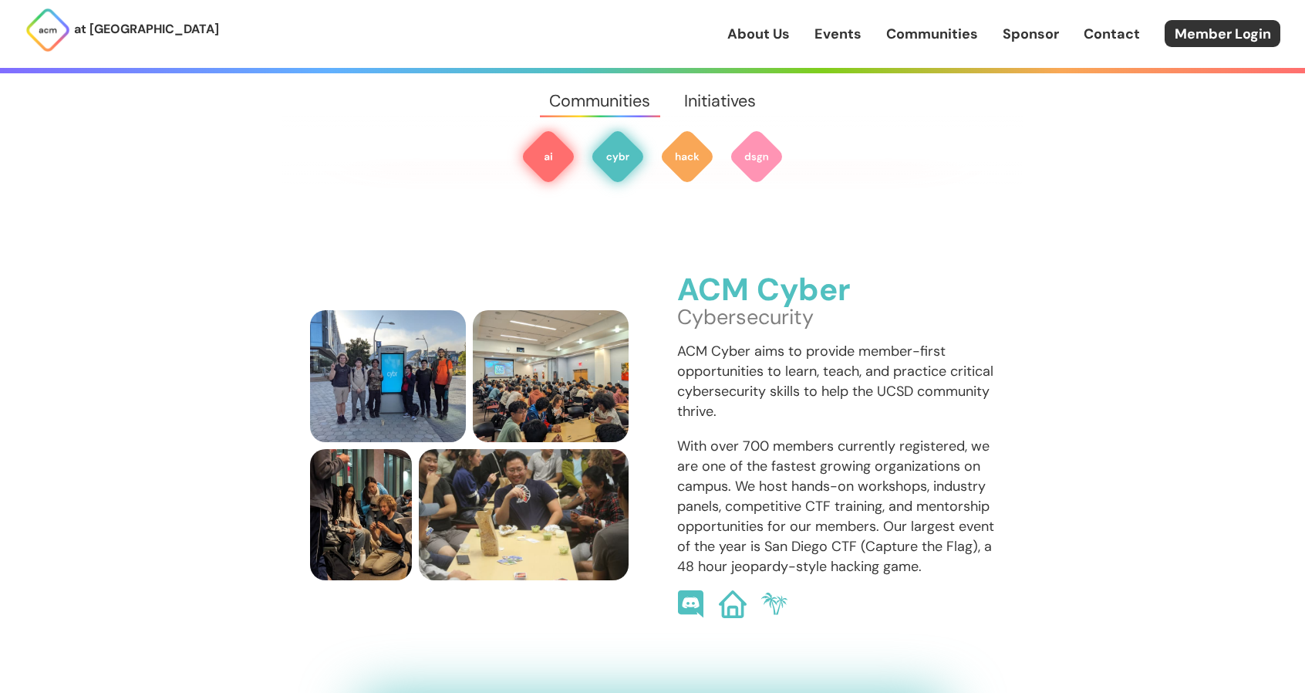
click at [559, 158] on img at bounding box center [549, 157] width 56 height 56
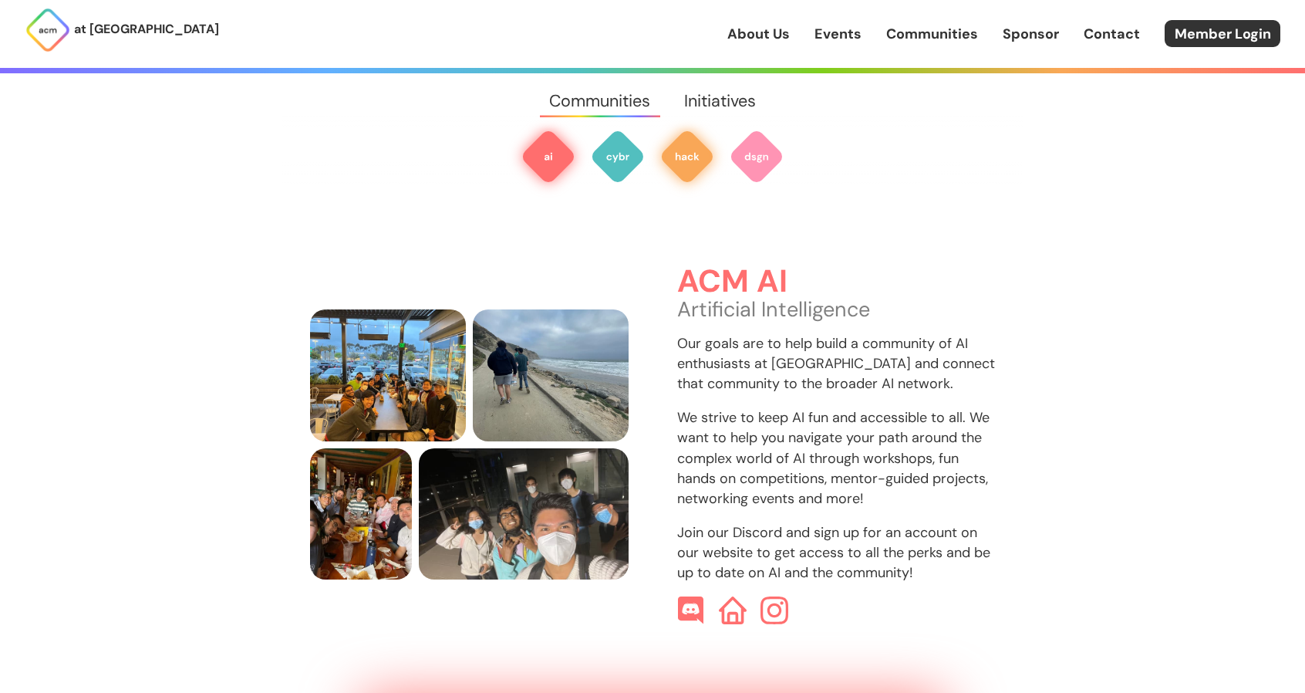
click at [691, 155] on img at bounding box center [688, 157] width 56 height 56
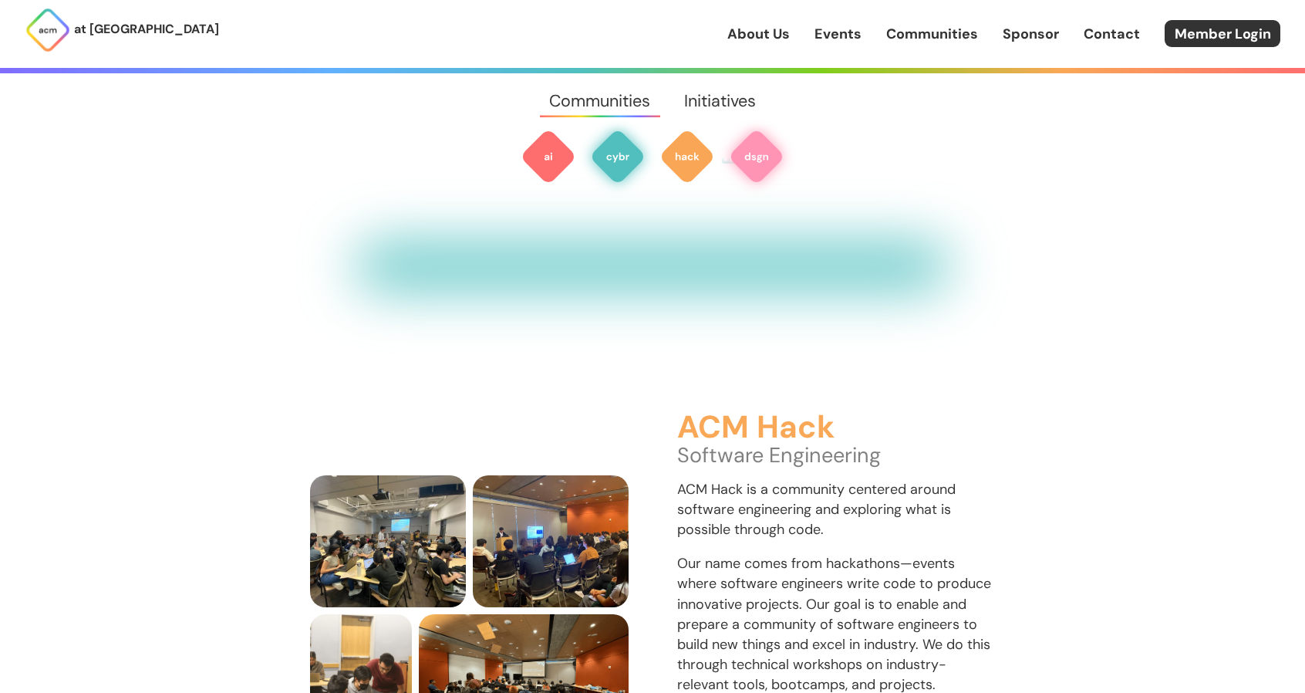
click at [759, 152] on img at bounding box center [757, 157] width 56 height 56
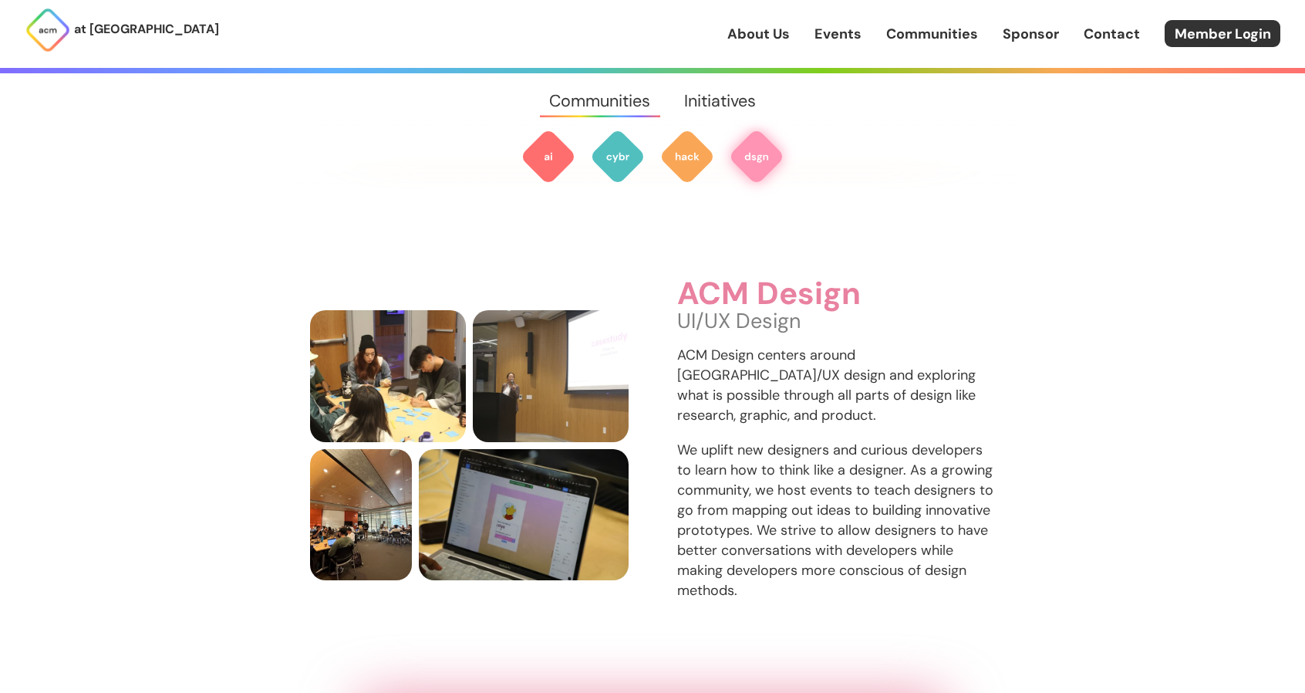
click at [1055, 32] on link "Sponsor" at bounding box center [1031, 34] width 56 height 20
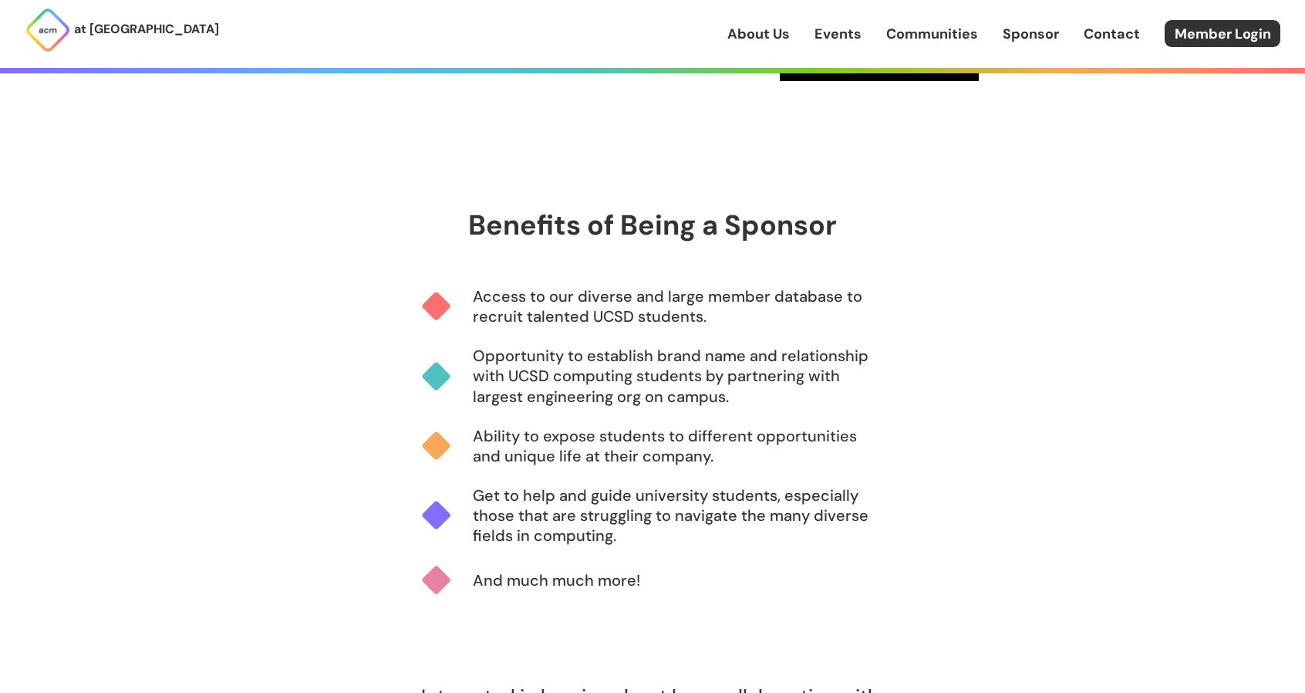
click at [1104, 38] on link "Contact" at bounding box center [1112, 34] width 56 height 20
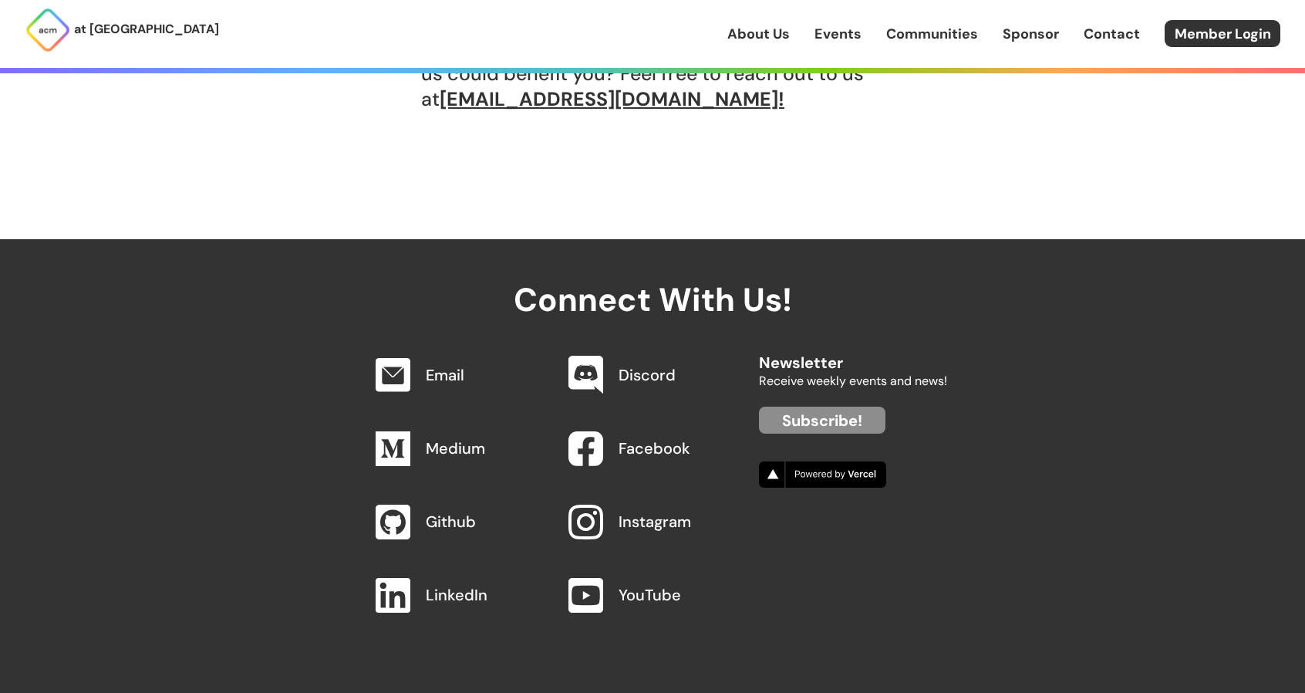
click at [822, 32] on link "Events" at bounding box center [838, 34] width 47 height 20
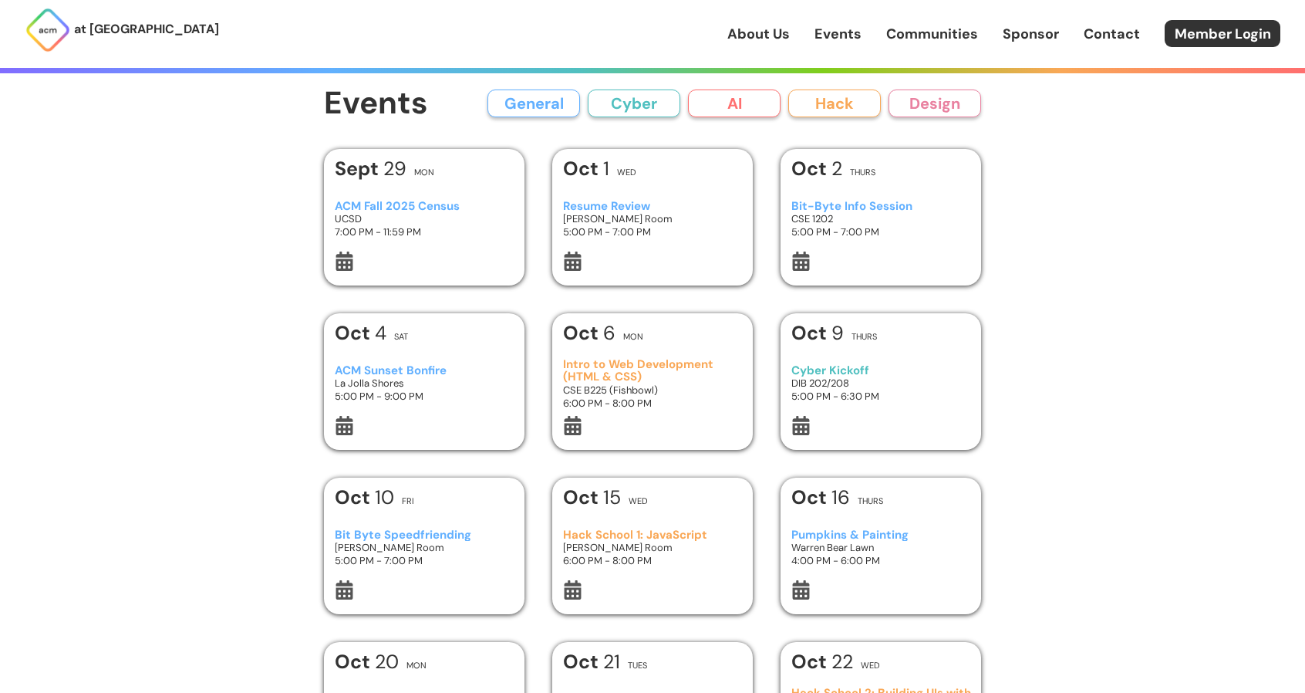
click at [665, 200] on h3 "Resume Review" at bounding box center [653, 206] width 180 height 13
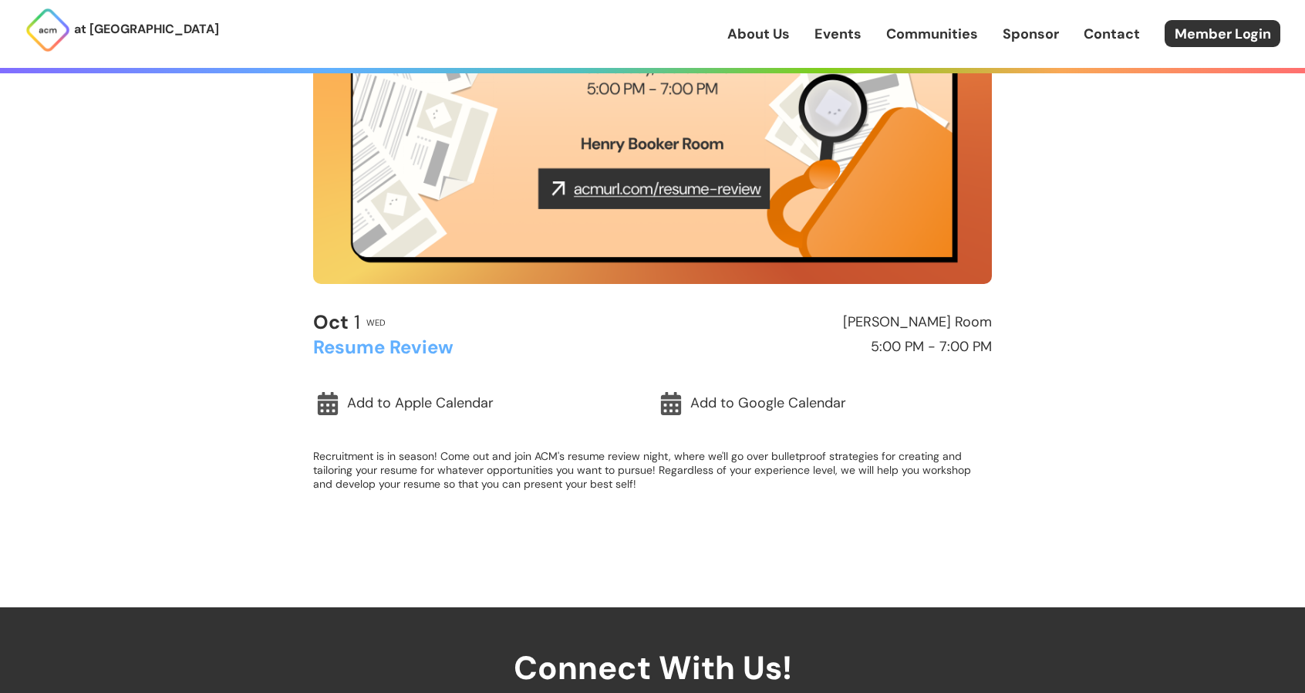
scroll to position [309, 0]
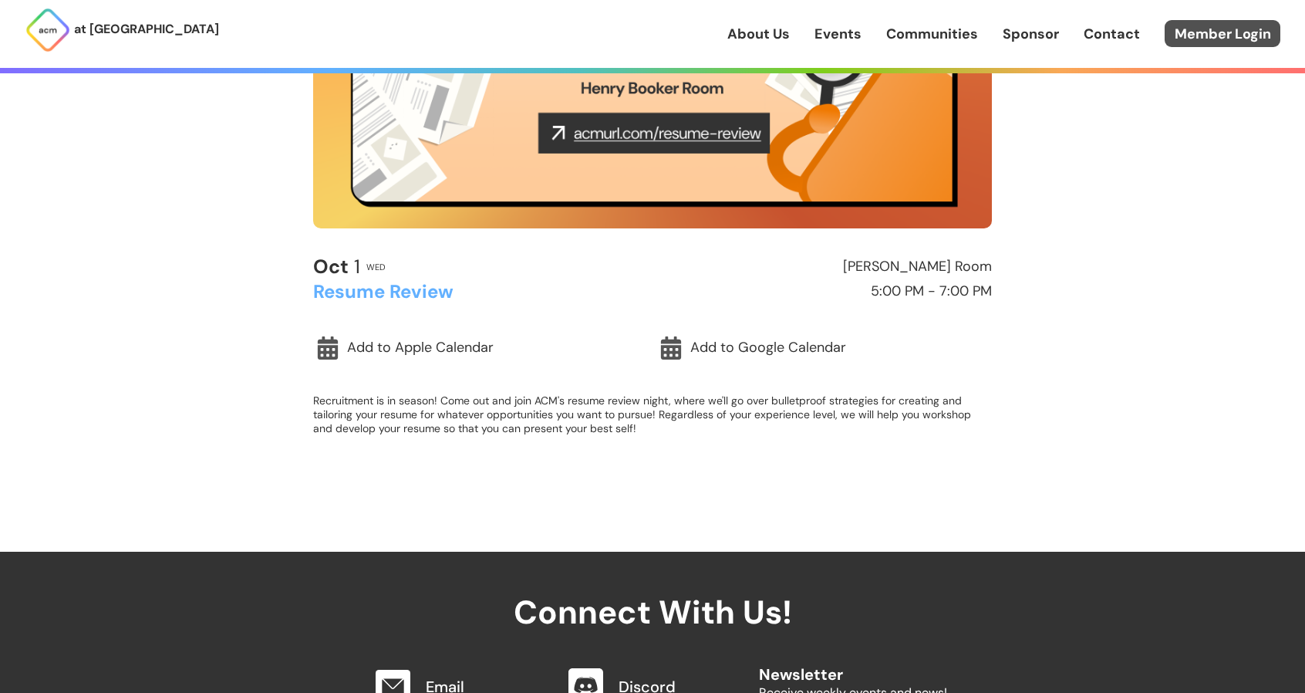
click at [1177, 36] on link "Member Login" at bounding box center [1223, 33] width 116 height 27
